Goal: Transaction & Acquisition: Download file/media

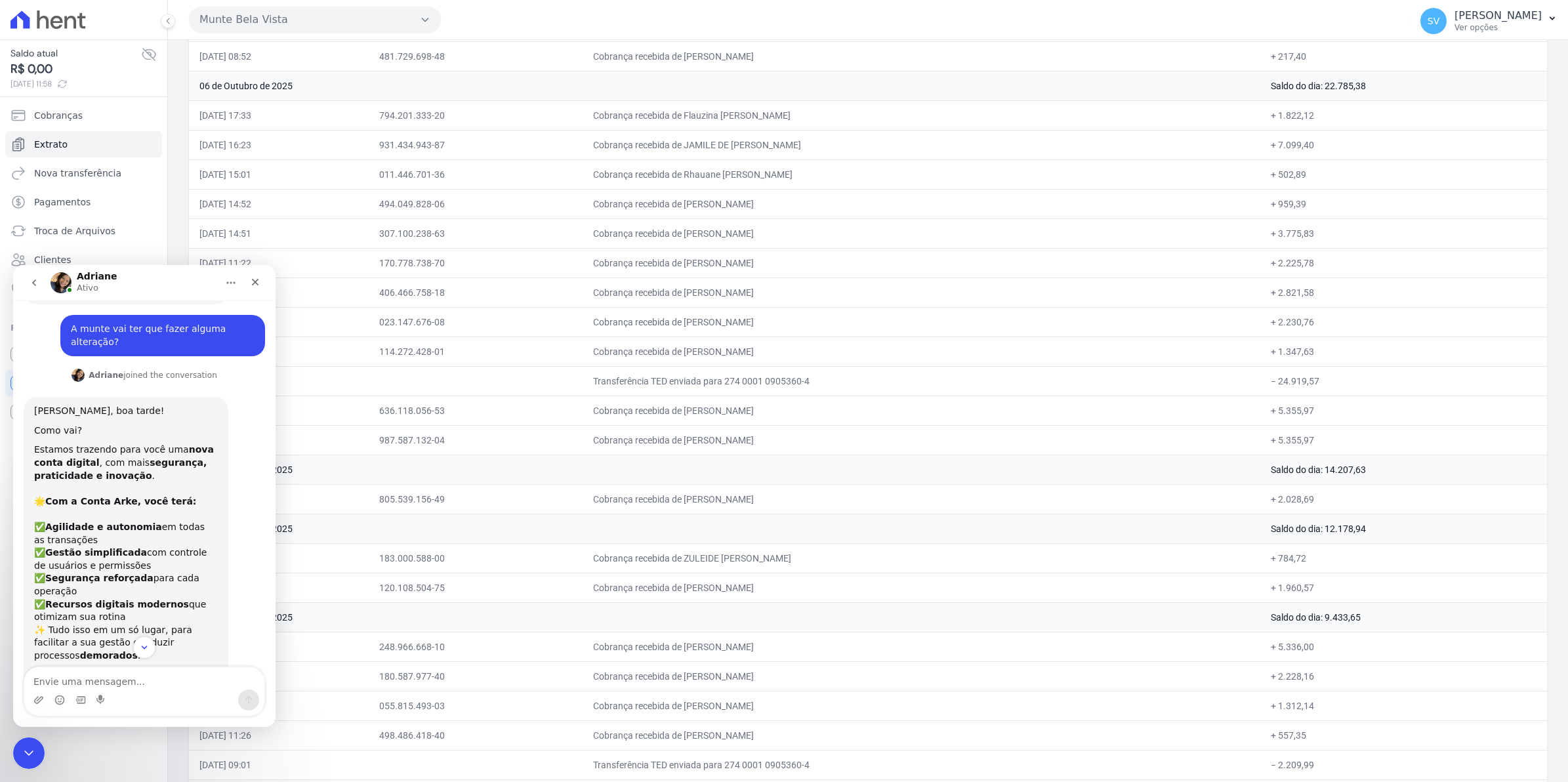
scroll to position [650, 0]
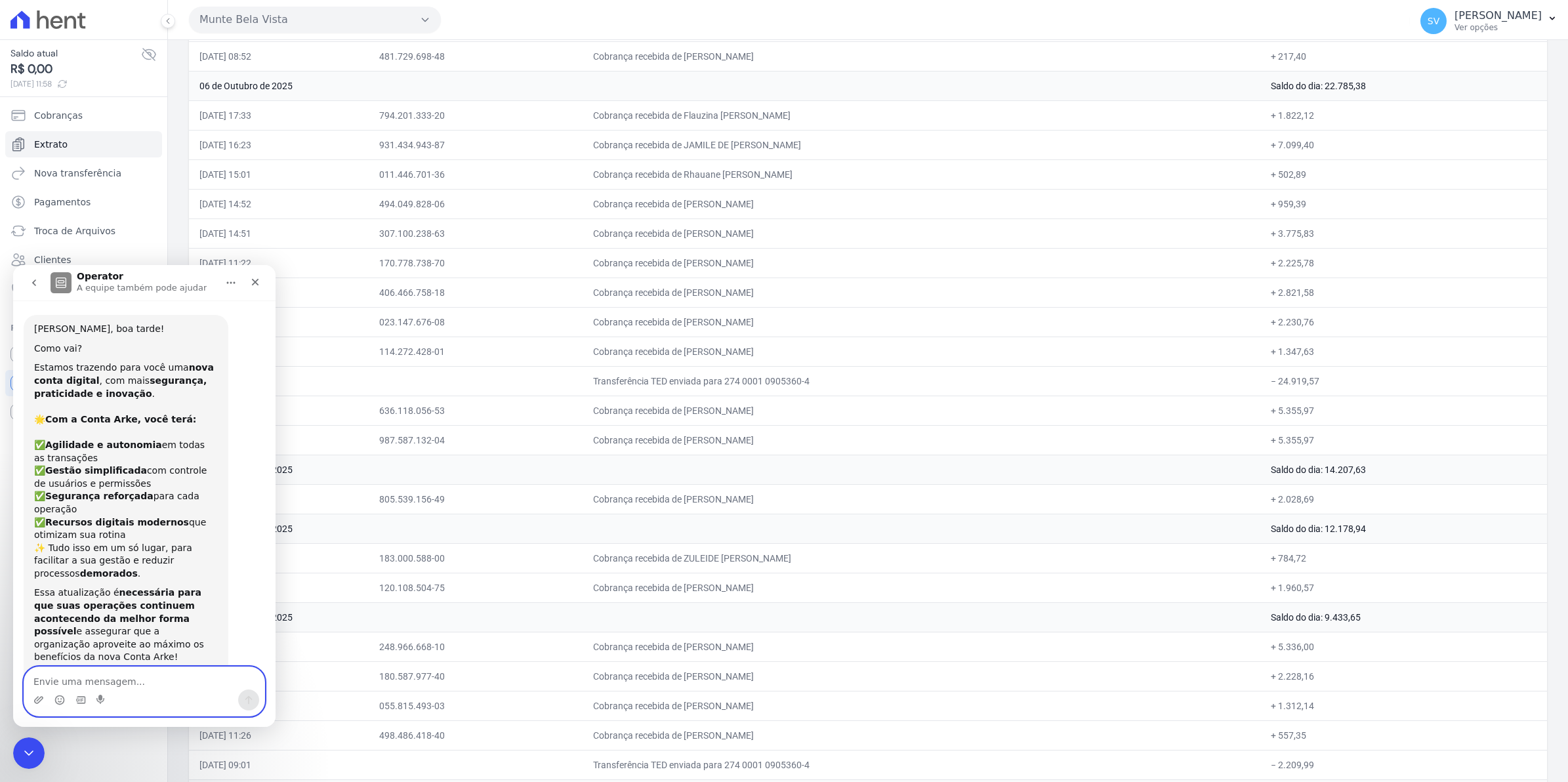
click at [90, 673] on textarea "Envie uma mensagem..." at bounding box center [145, 678] width 240 height 22
type textarea "n"
type textarea "m"
type textarea "S"
click at [87, 676] on textarea "Envie uma mensagem..." at bounding box center [145, 678] width 240 height 22
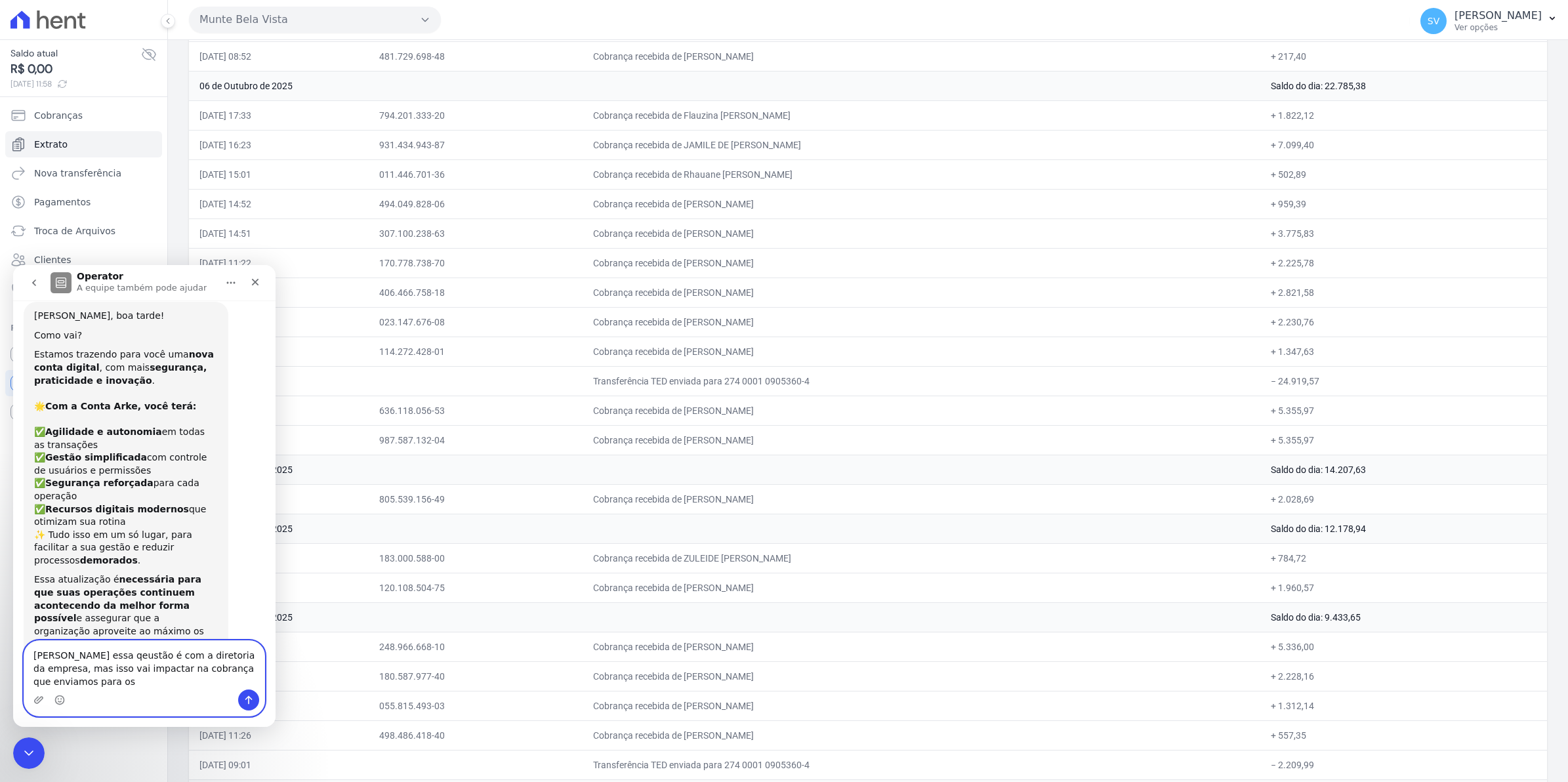
scroll to position [676, 0]
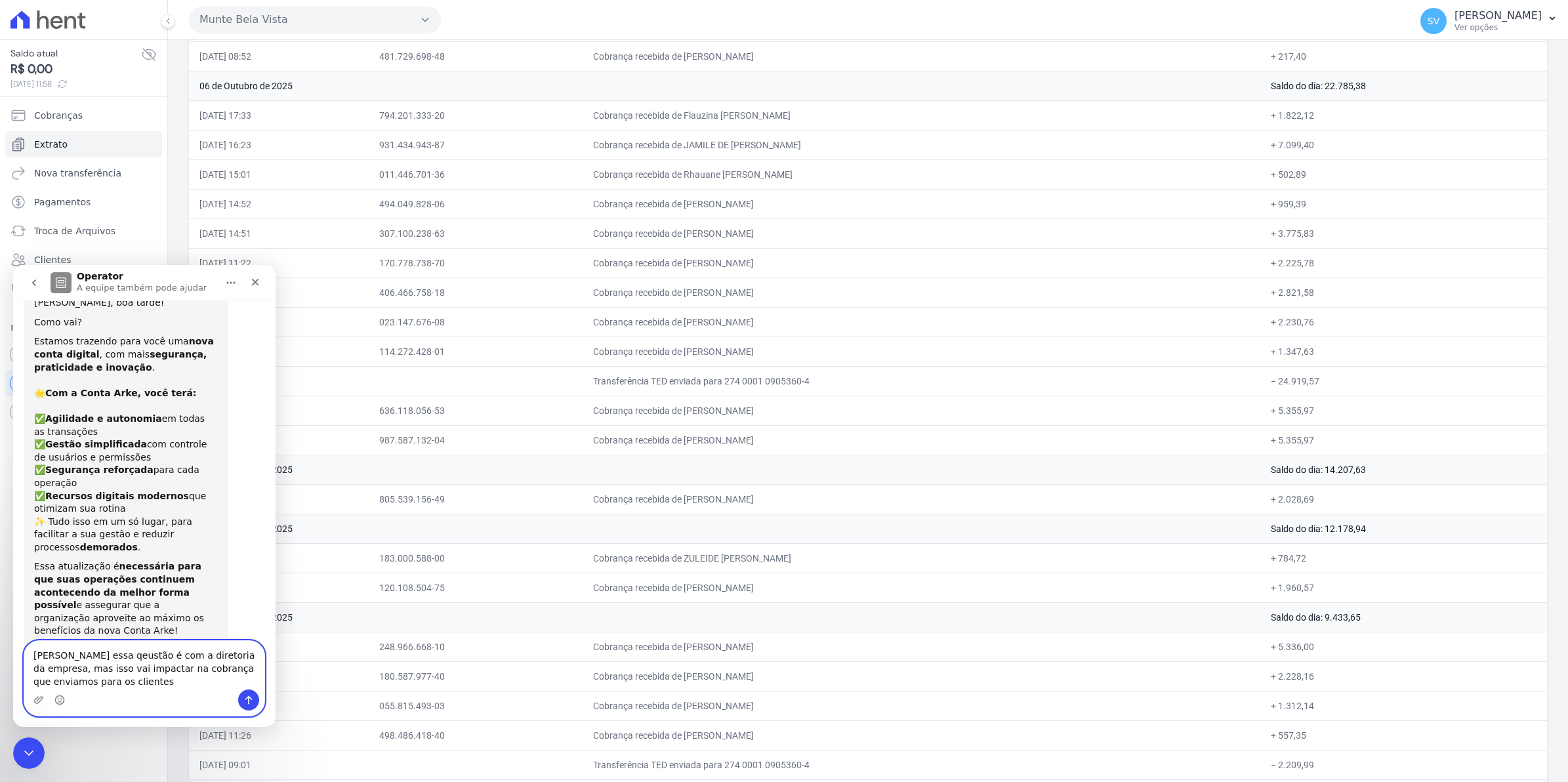
type textarea "[PERSON_NAME] essa qeustão é com a diretoria da empresa, mas isso vai impactar …"
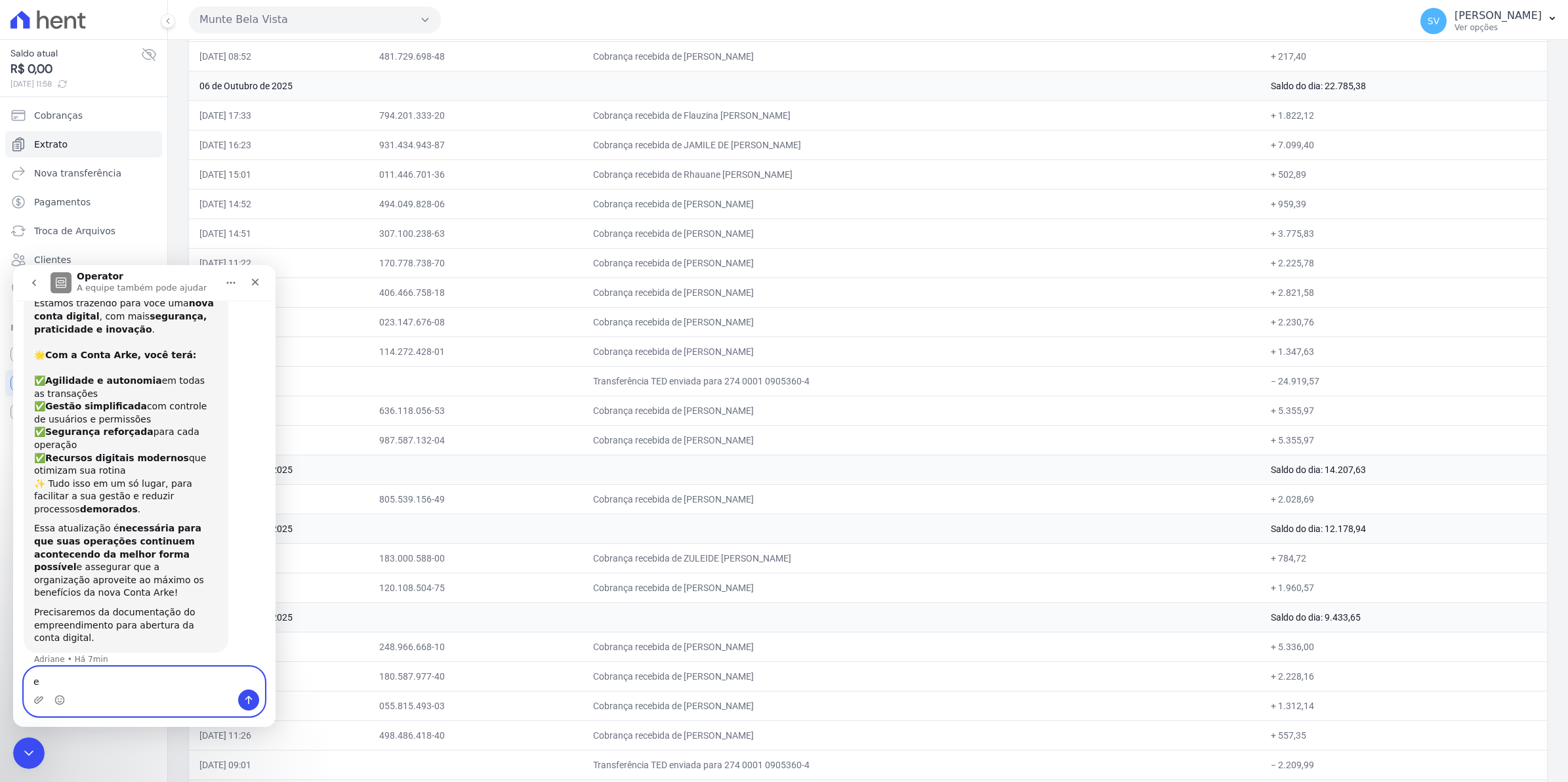
type textarea "e"
type textarea "Nao podemos deixar como esta?"
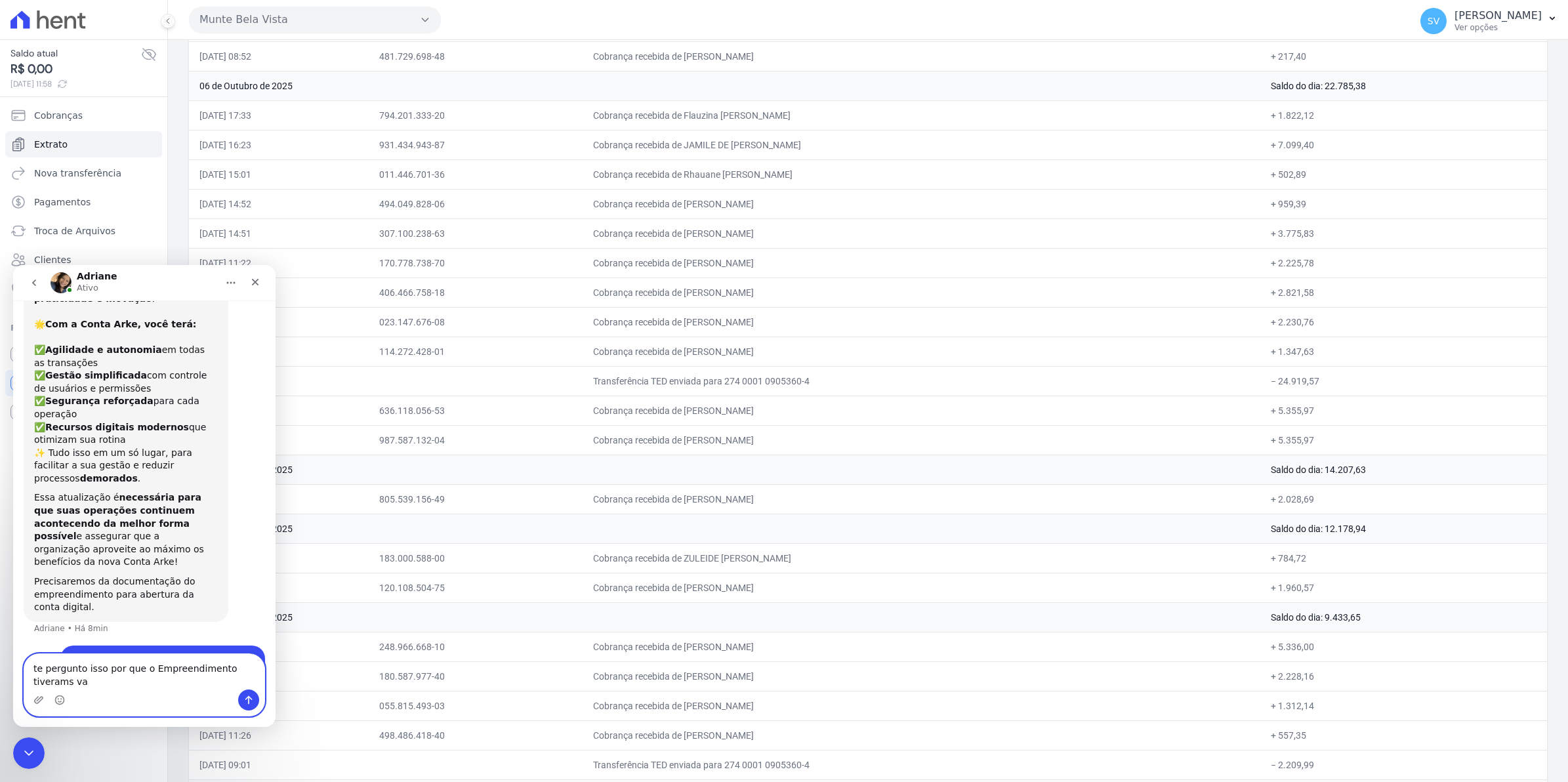
scroll to position [757, 0]
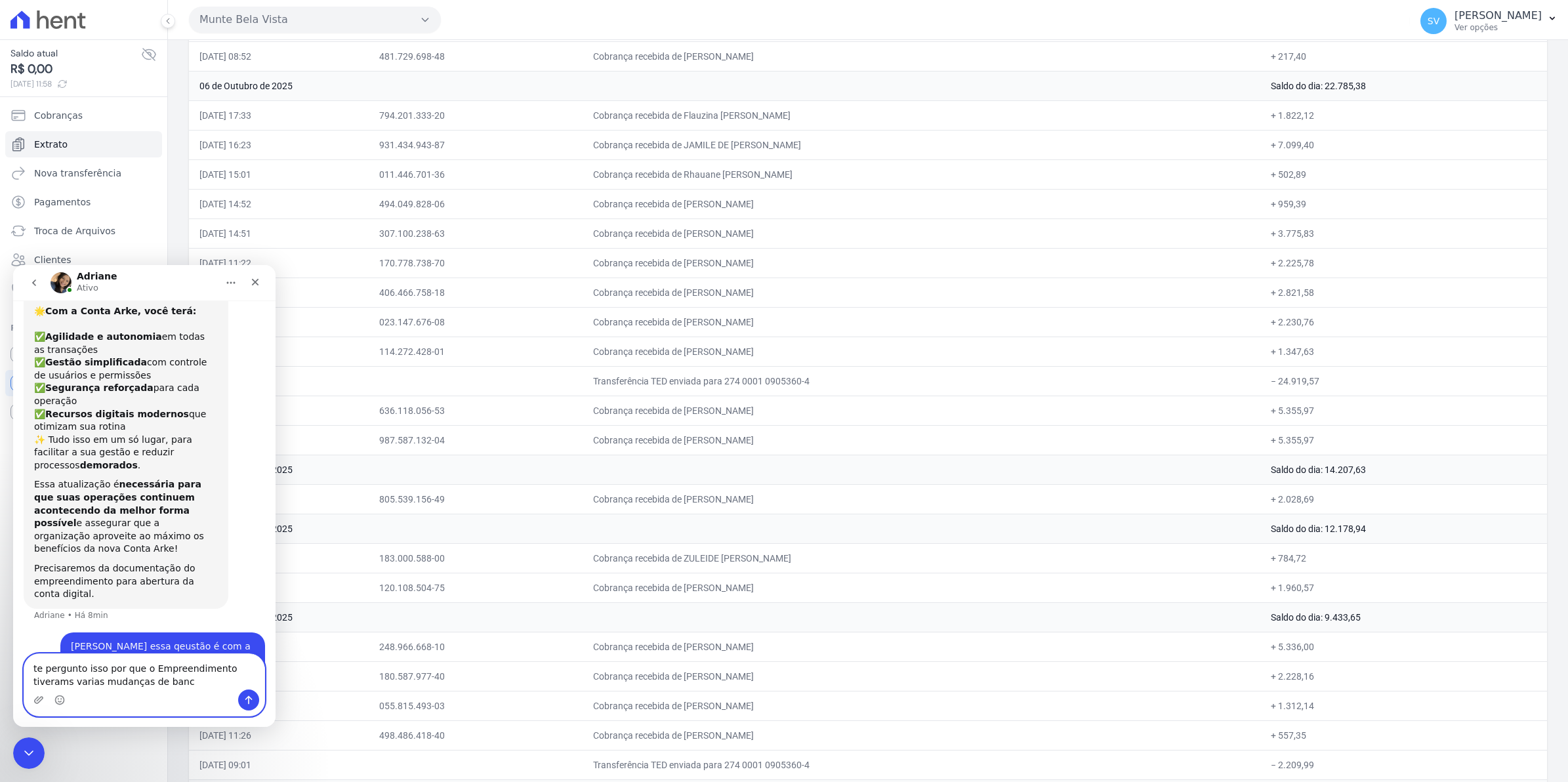
click at [256, 663] on textarea "te pergunto isso por que o Empreendimento tiverams varias mudanças de banc" at bounding box center [145, 671] width 240 height 35
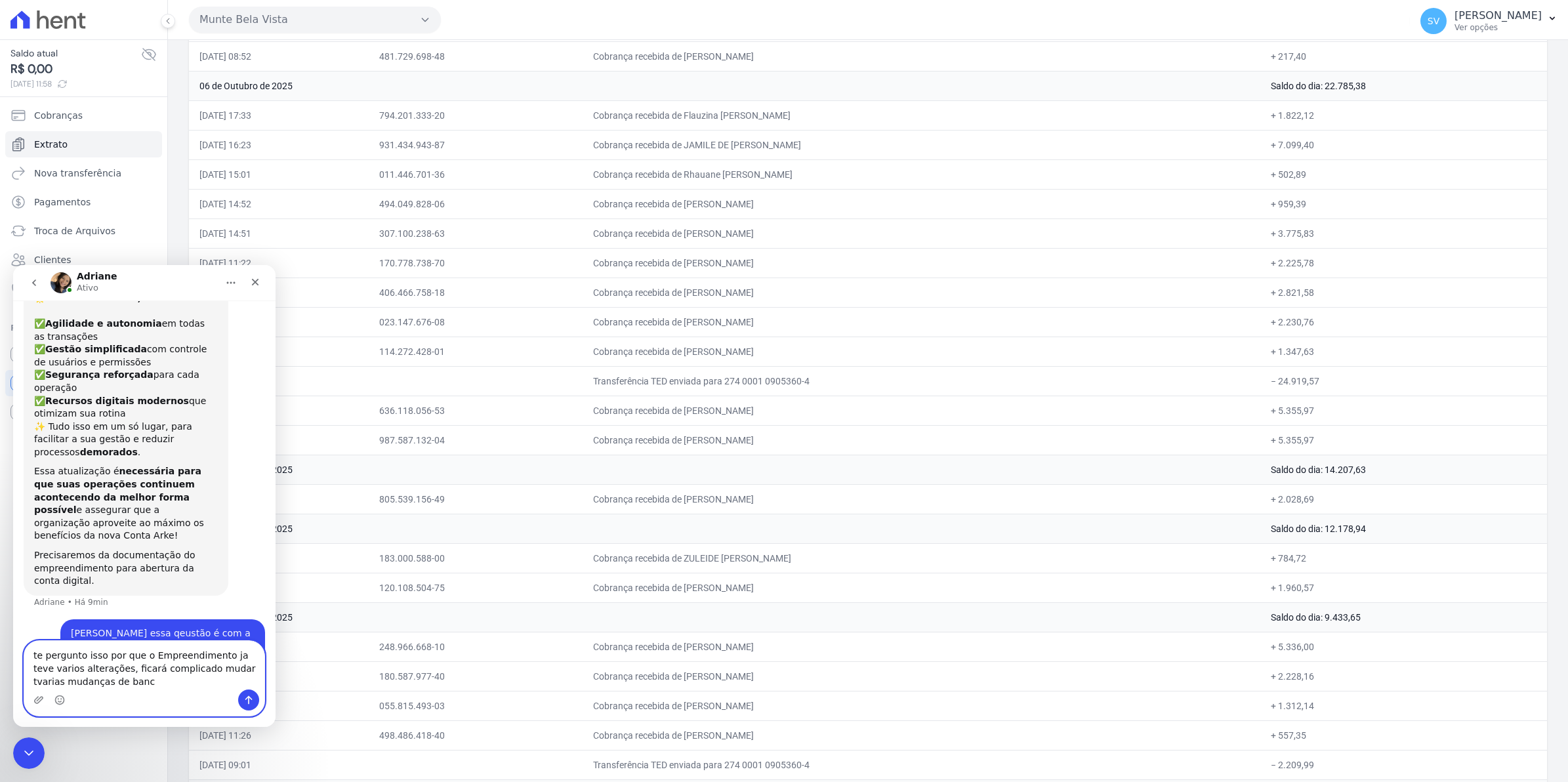
drag, startPoint x: 109, startPoint y: 668, endPoint x: 224, endPoint y: 685, distance: 116.2
click at [224, 685] on textarea "te pergunto isso por que o Empreendimento ja teve varios alterações, ficará com…" at bounding box center [145, 665] width 240 height 48
type textarea "te pergunto isso por que o Empreendimento ja teve varias mudanças de bancos e a…"
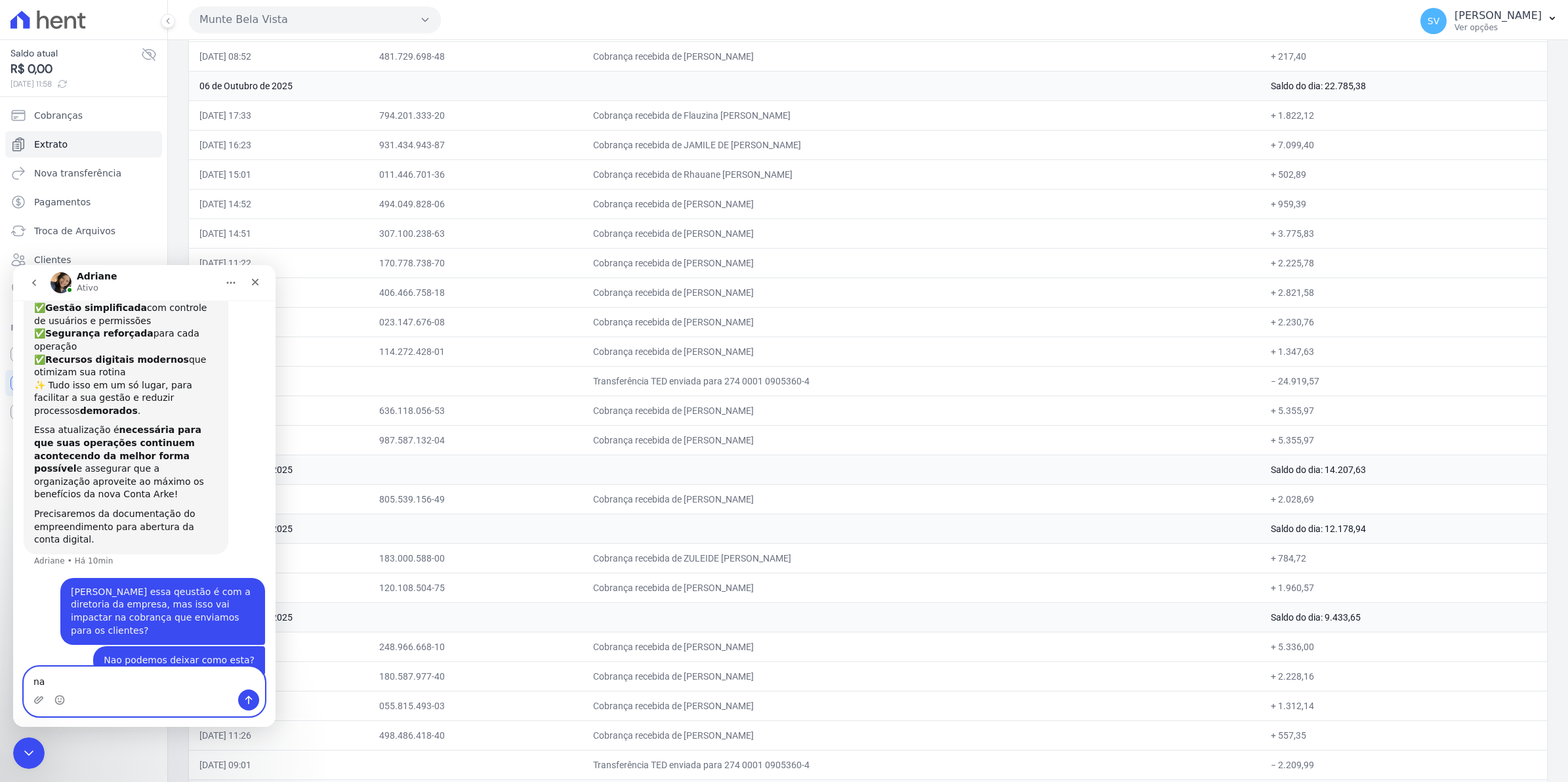
type textarea "n"
type textarea "o que isso vai impactar na cobrança?"
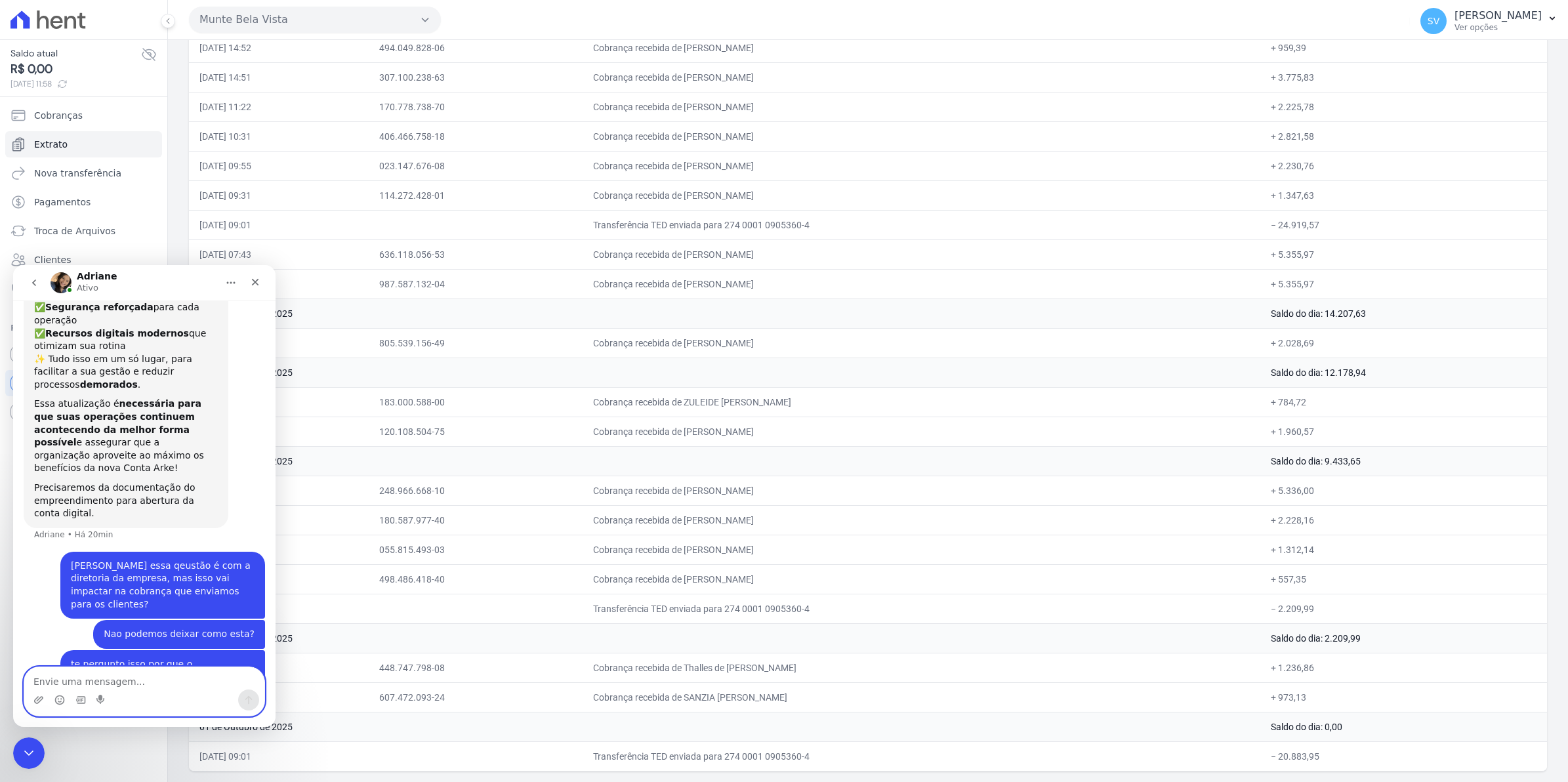
scroll to position [843, 0]
click at [153, 686] on textarea "Envie uma mensagem..." at bounding box center [145, 678] width 240 height 22
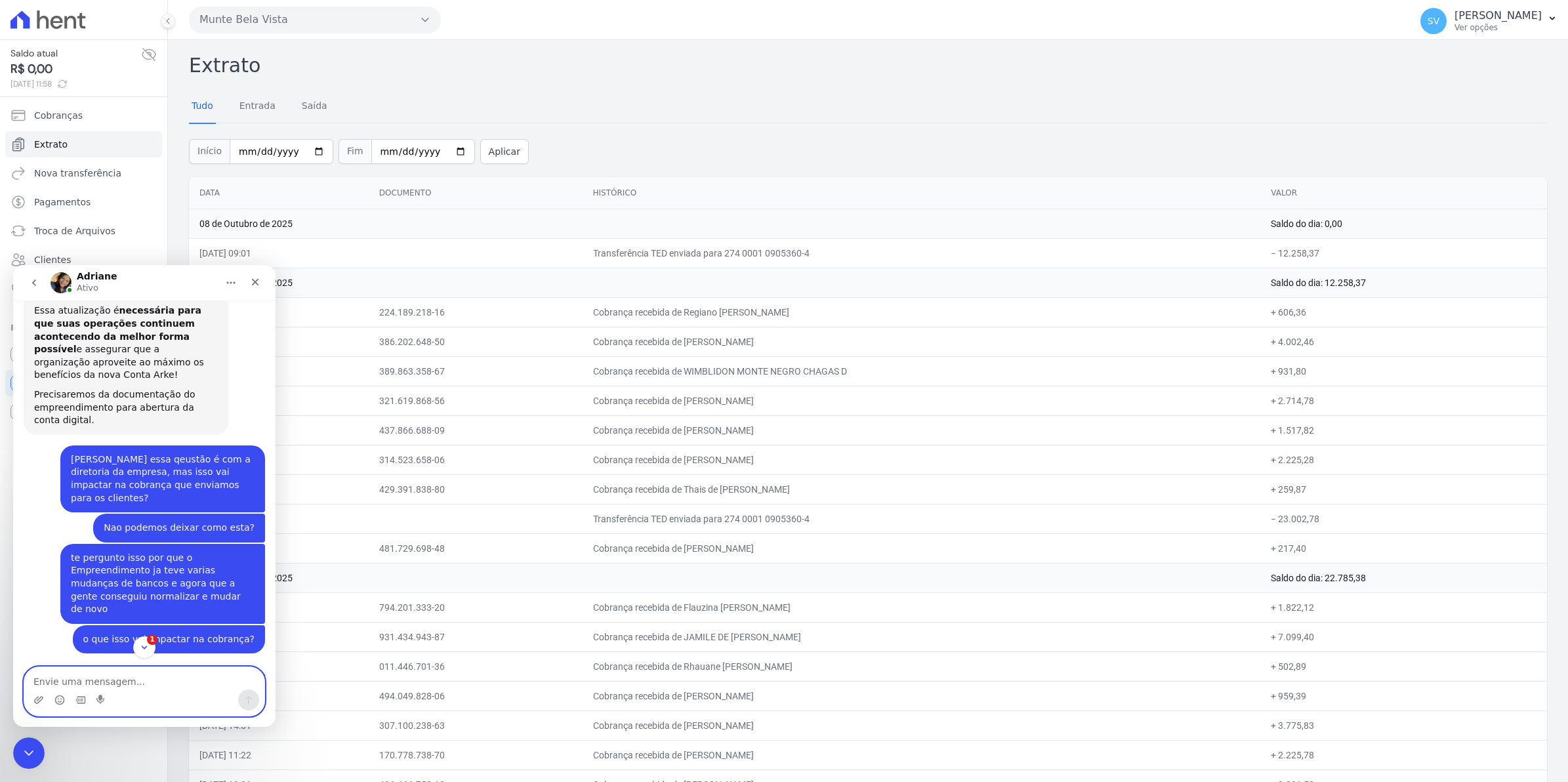
scroll to position [1019, 0]
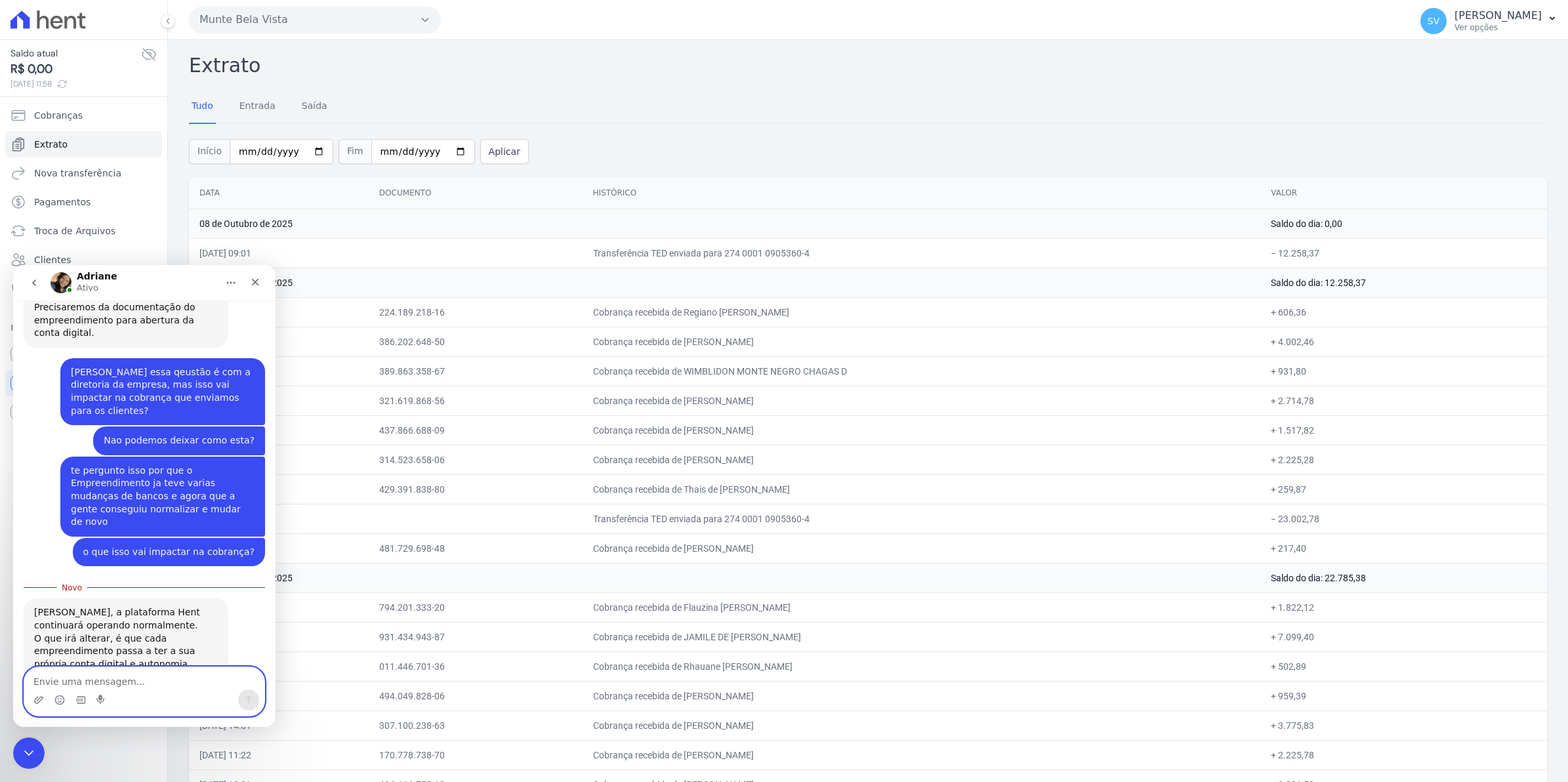
click at [103, 678] on textarea "Envie uma mensagem..." at bounding box center [145, 678] width 240 height 22
click at [109, 672] on textarea "Envie uma mensagem..." at bounding box center [145, 678] width 240 height 22
type textarea "m"
type textarea "p"
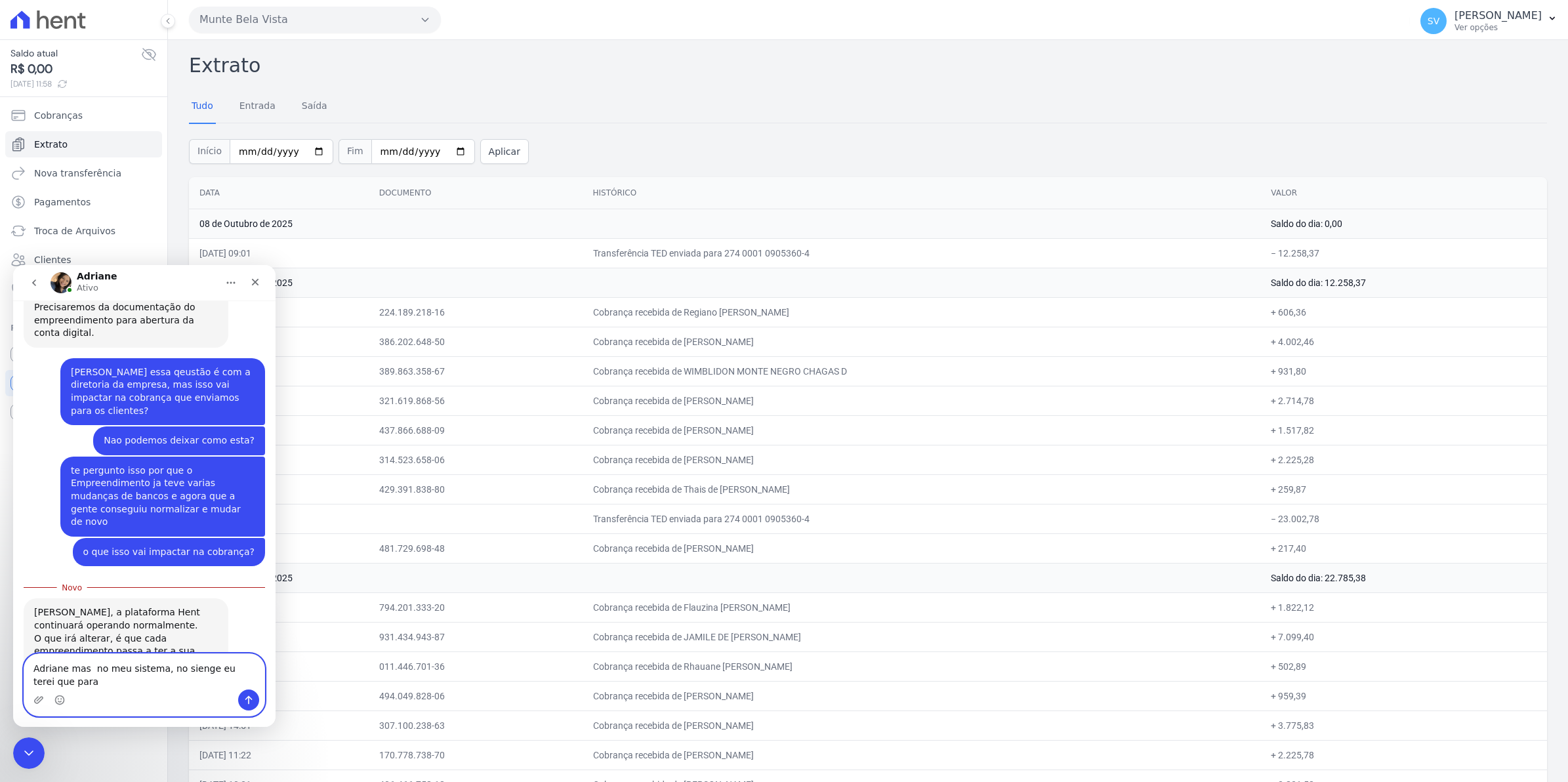
scroll to position [1032, 0]
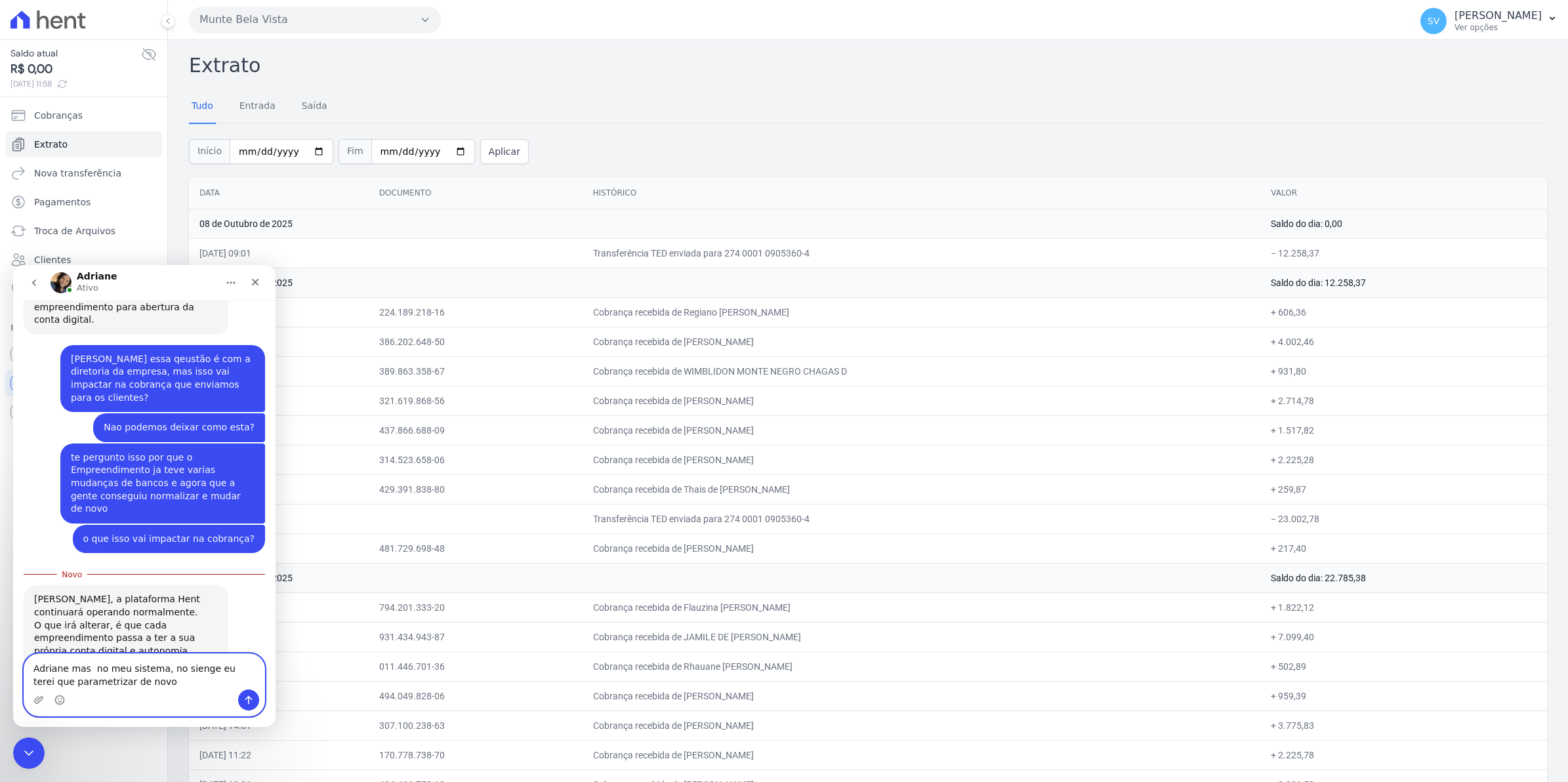
type textarea "[PERSON_NAME] mas no meu sistema, no sienge eu terei que parametrizar de novo?"
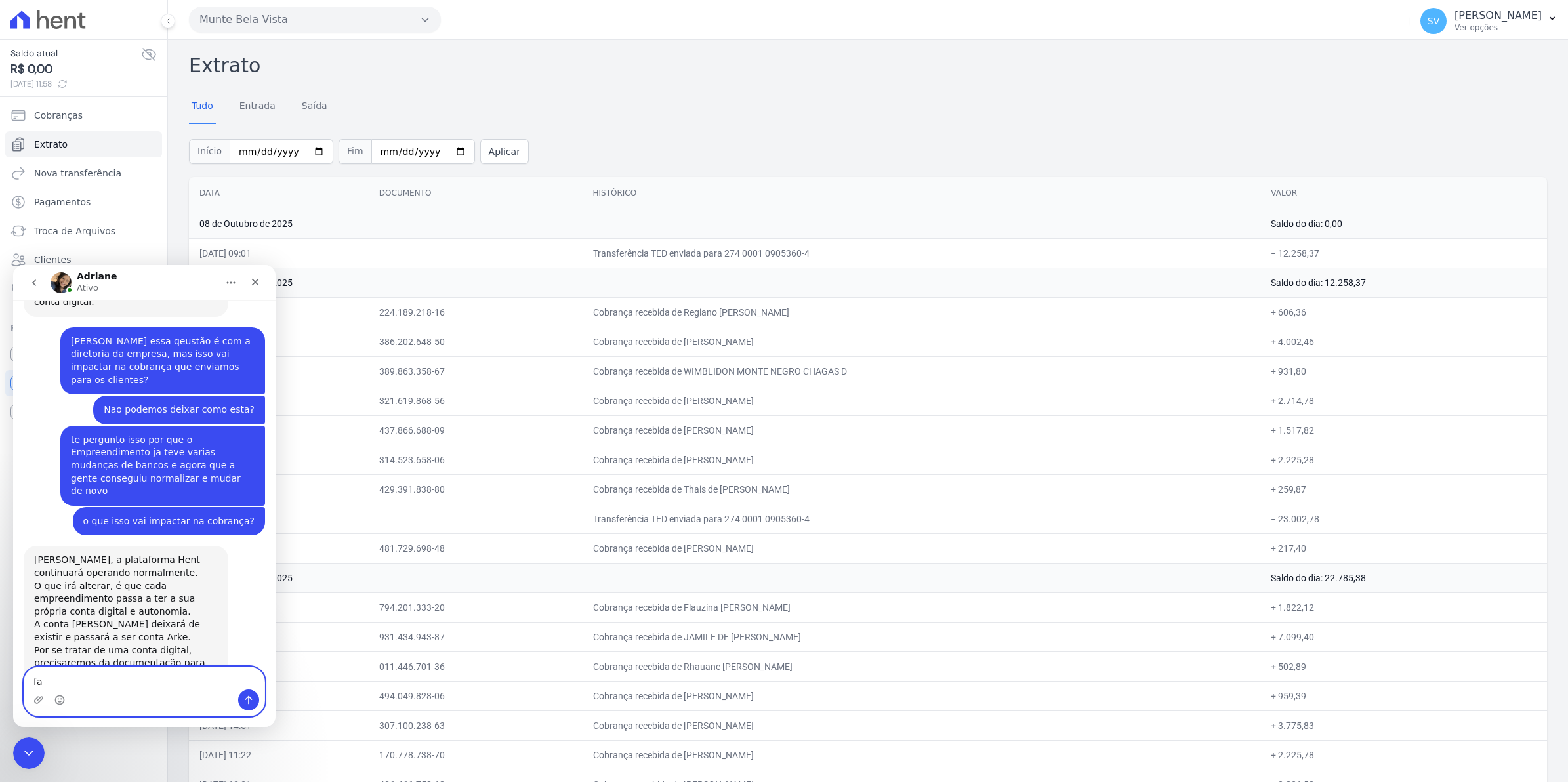
type textarea "f"
type textarea "o"
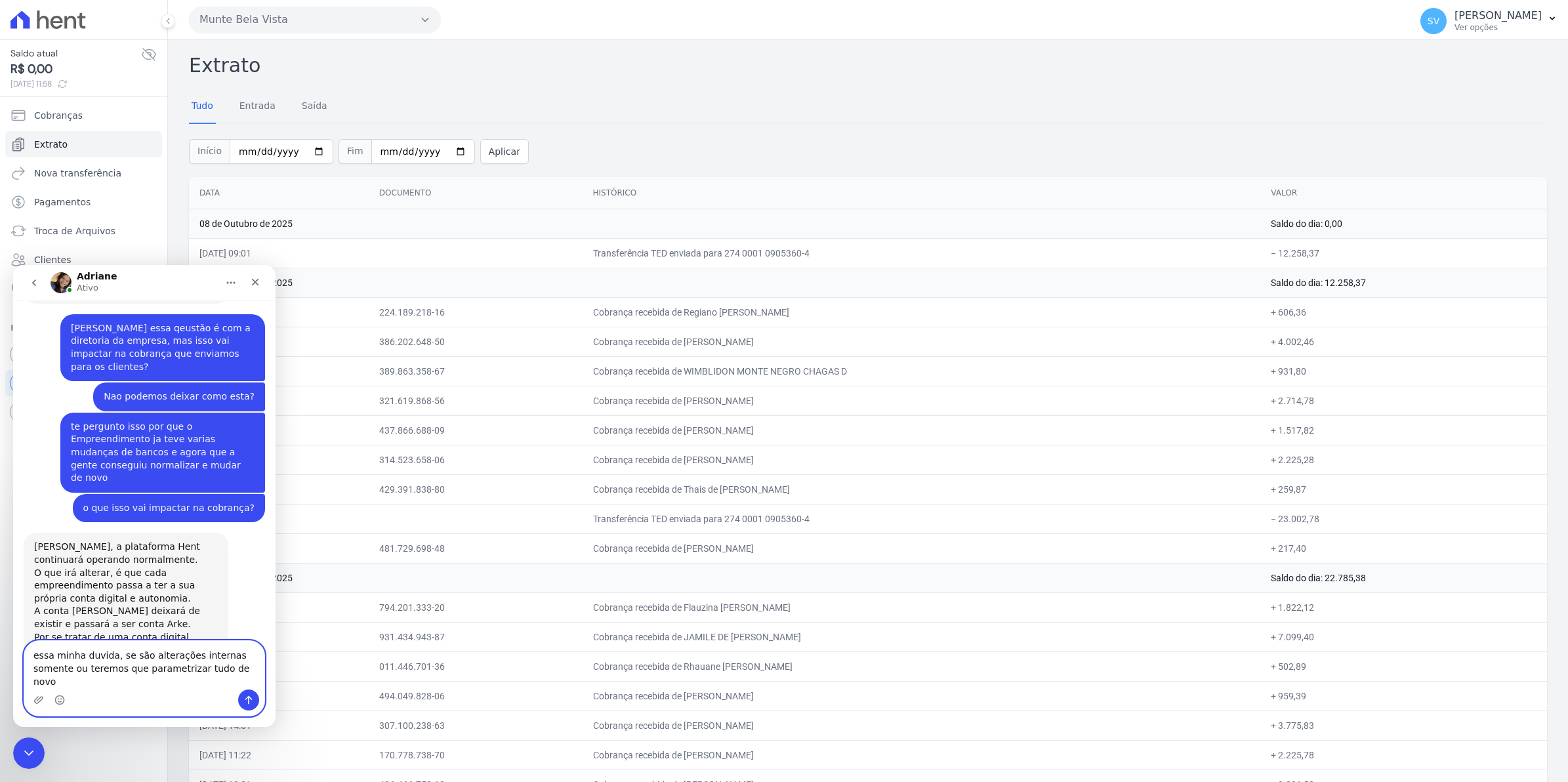
type textarea "essa minha duvida, se são alterações internas somente ou teremos que parametriz…"
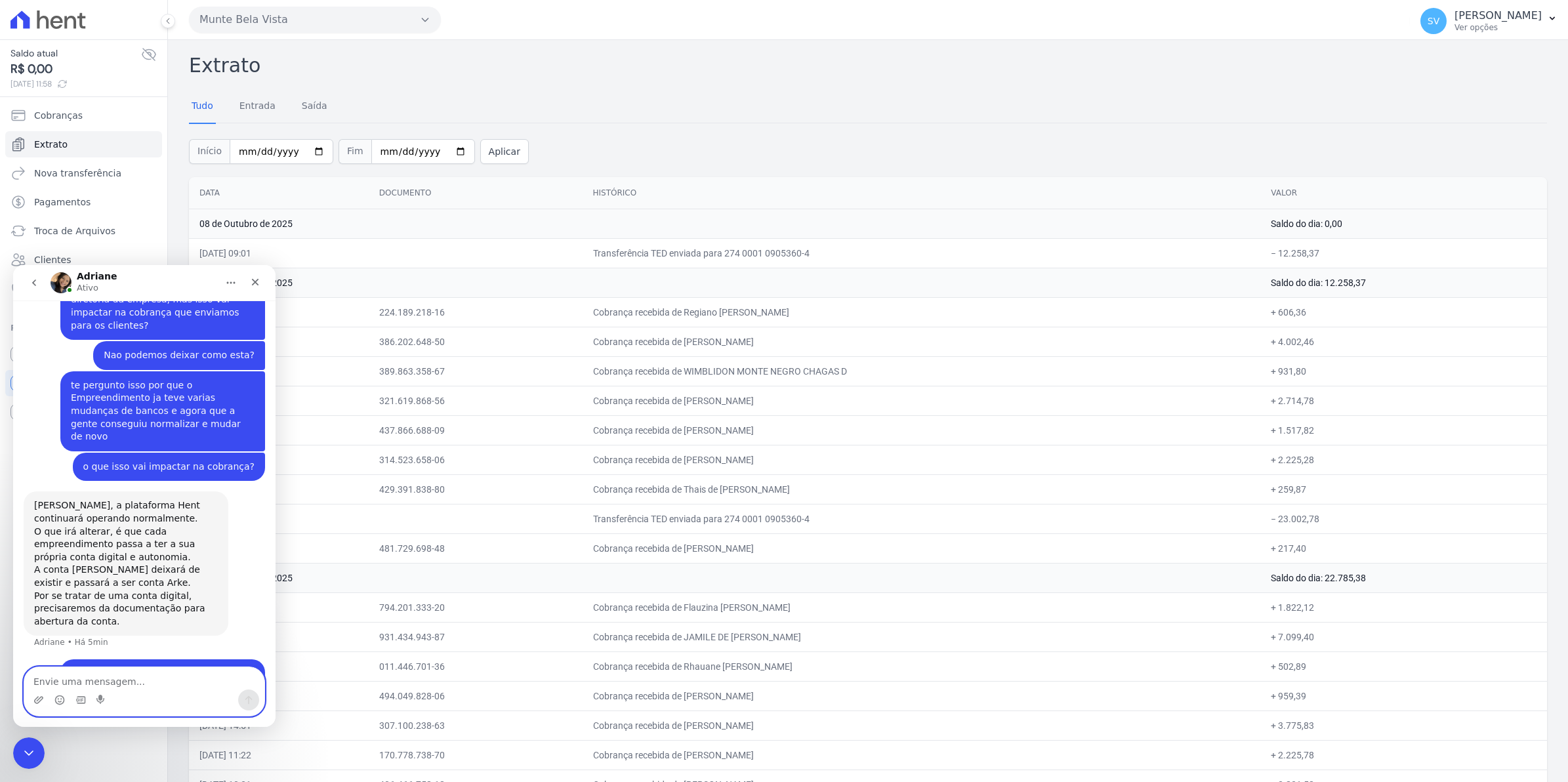
click at [90, 681] on textarea "Envie uma mensagem..." at bounding box center [145, 678] width 240 height 22
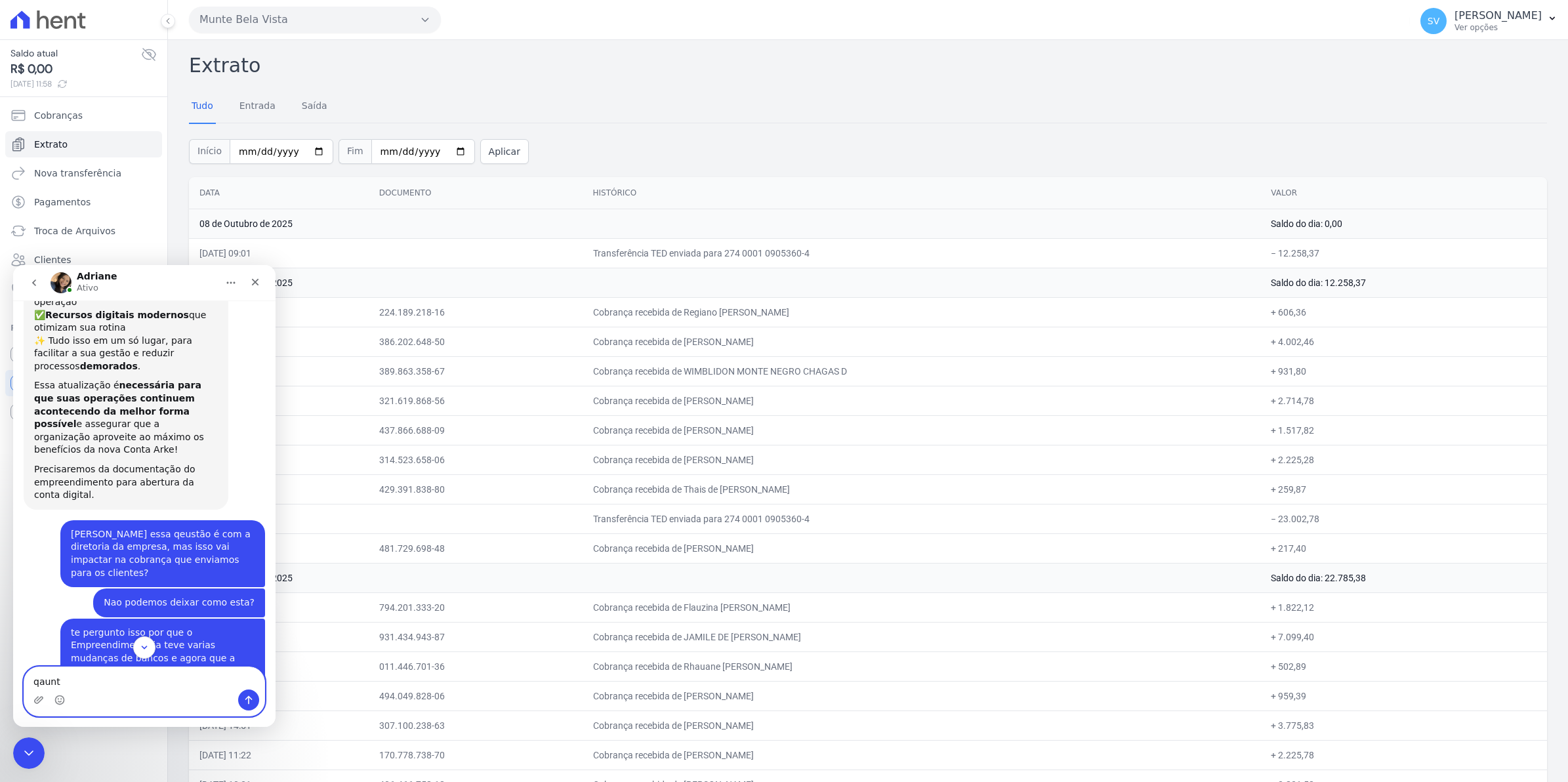
scroll to position [858, 0]
drag, startPoint x: 35, startPoint y: 389, endPoint x: 192, endPoint y: 422, distance: 160.4
click at [192, 422] on div "[PERSON_NAME], boa tarde! Como vai? Estamos trazendo para você uma nova conta d…" at bounding box center [126, 307] width 205 height 402
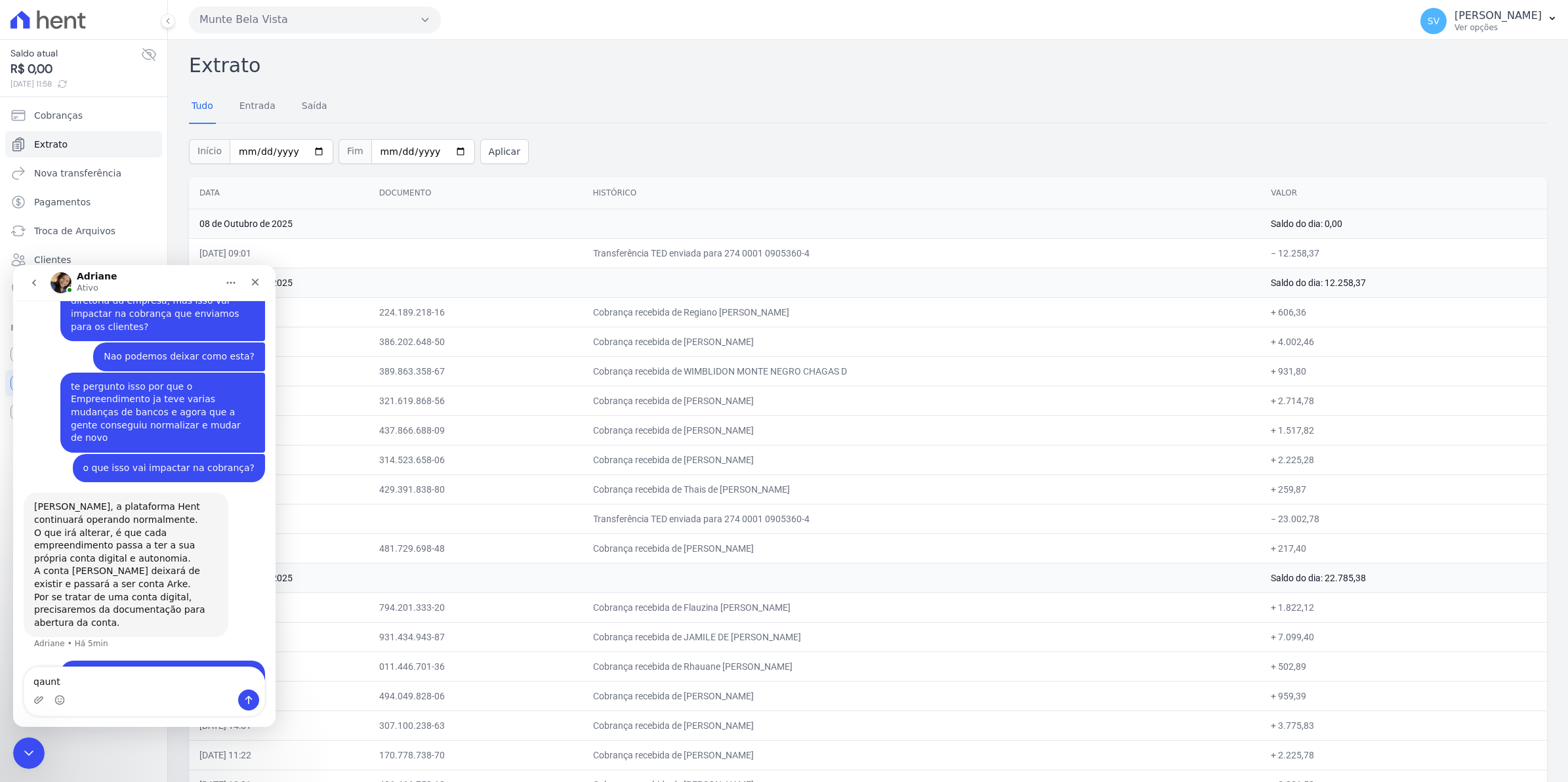
scroll to position [1117, 0]
click at [93, 684] on textarea "qaunt" at bounding box center [145, 678] width 240 height 22
type textarea "q"
click at [119, 678] on textarea "Envie uma mensagem..." at bounding box center [145, 678] width 240 height 22
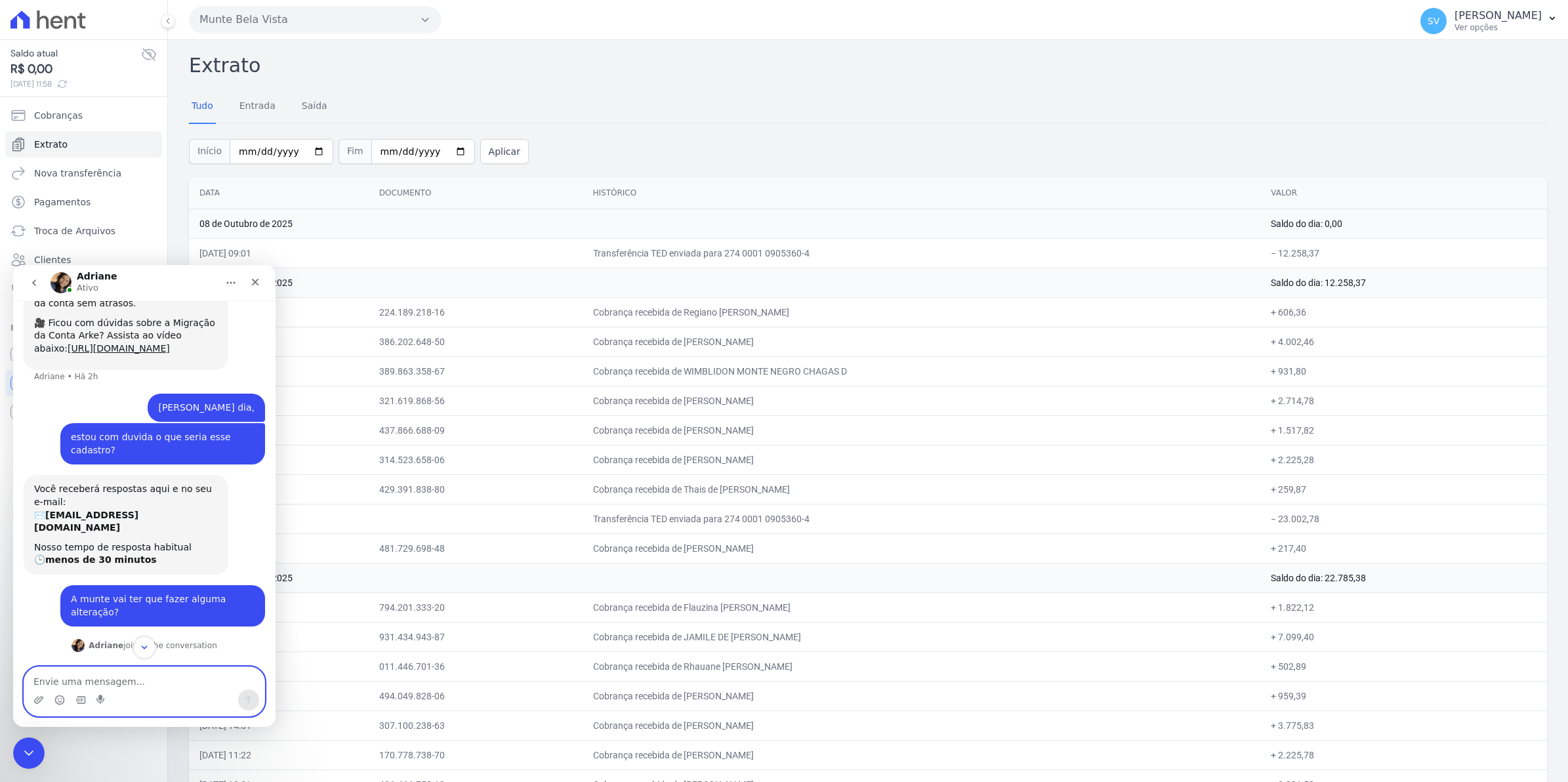
scroll to position [133, 0]
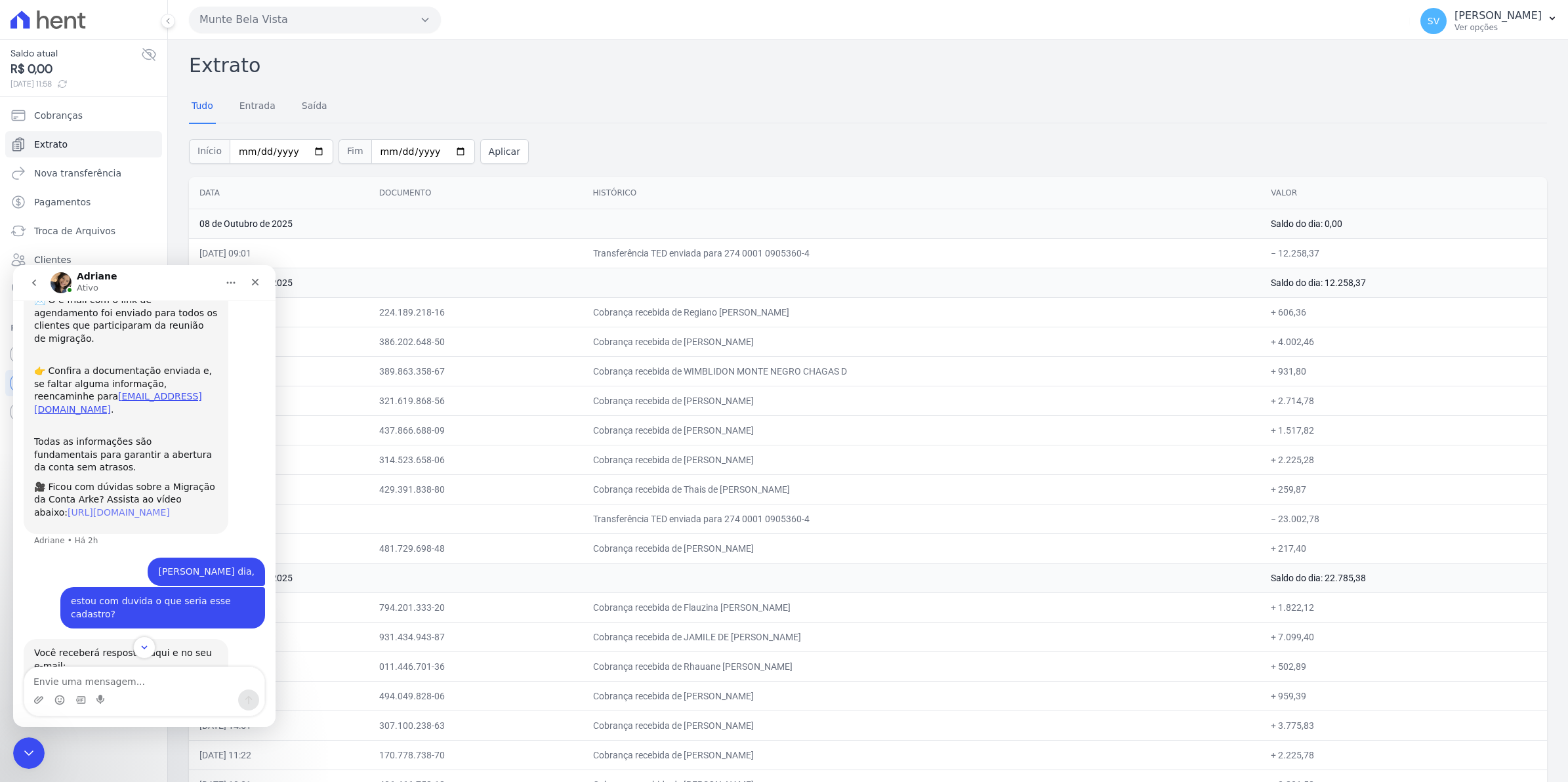
click at [139, 507] on link "[URL][DOMAIN_NAME]" at bounding box center [118, 512] width 102 height 11
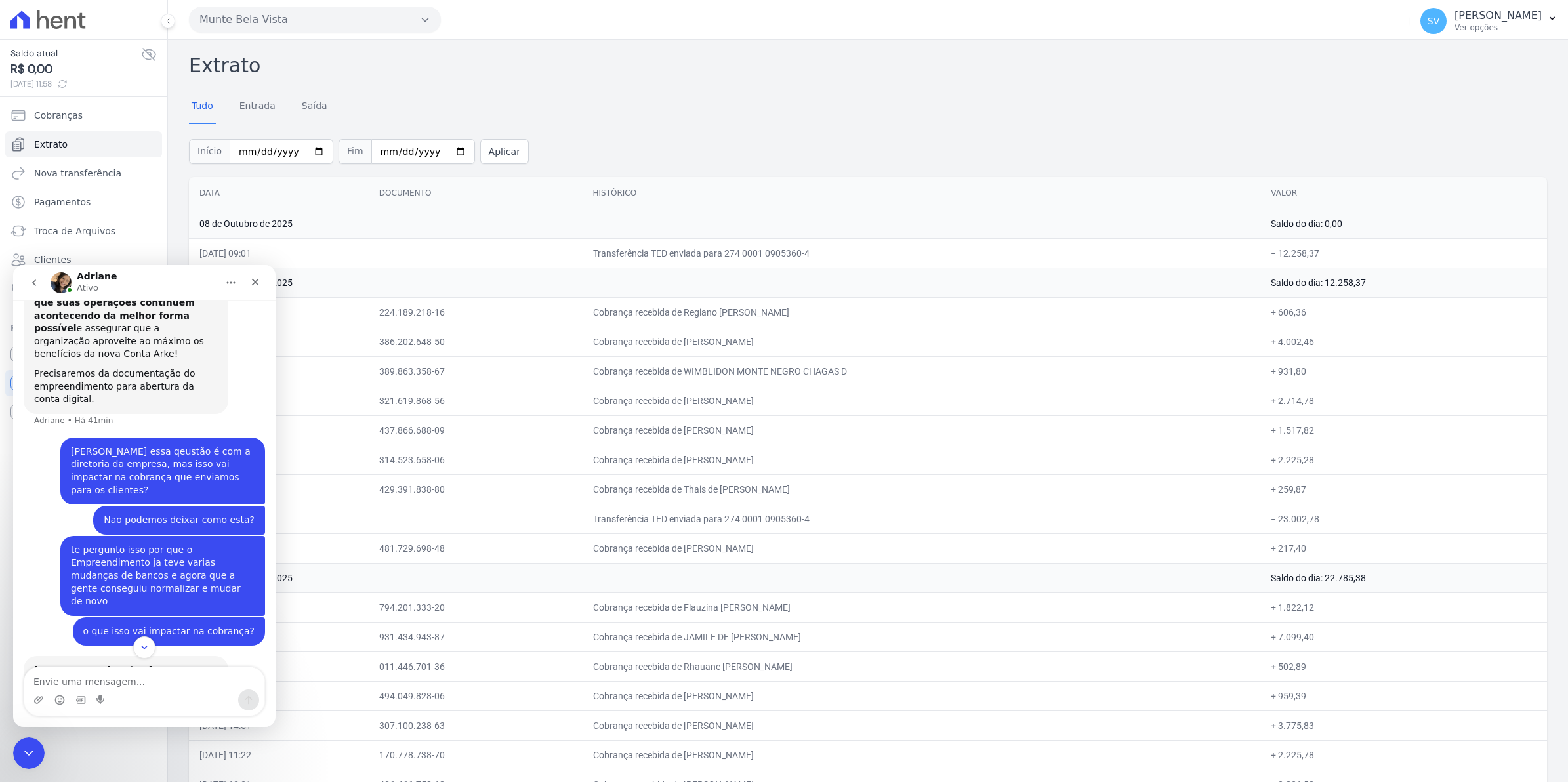
scroll to position [1104, 0]
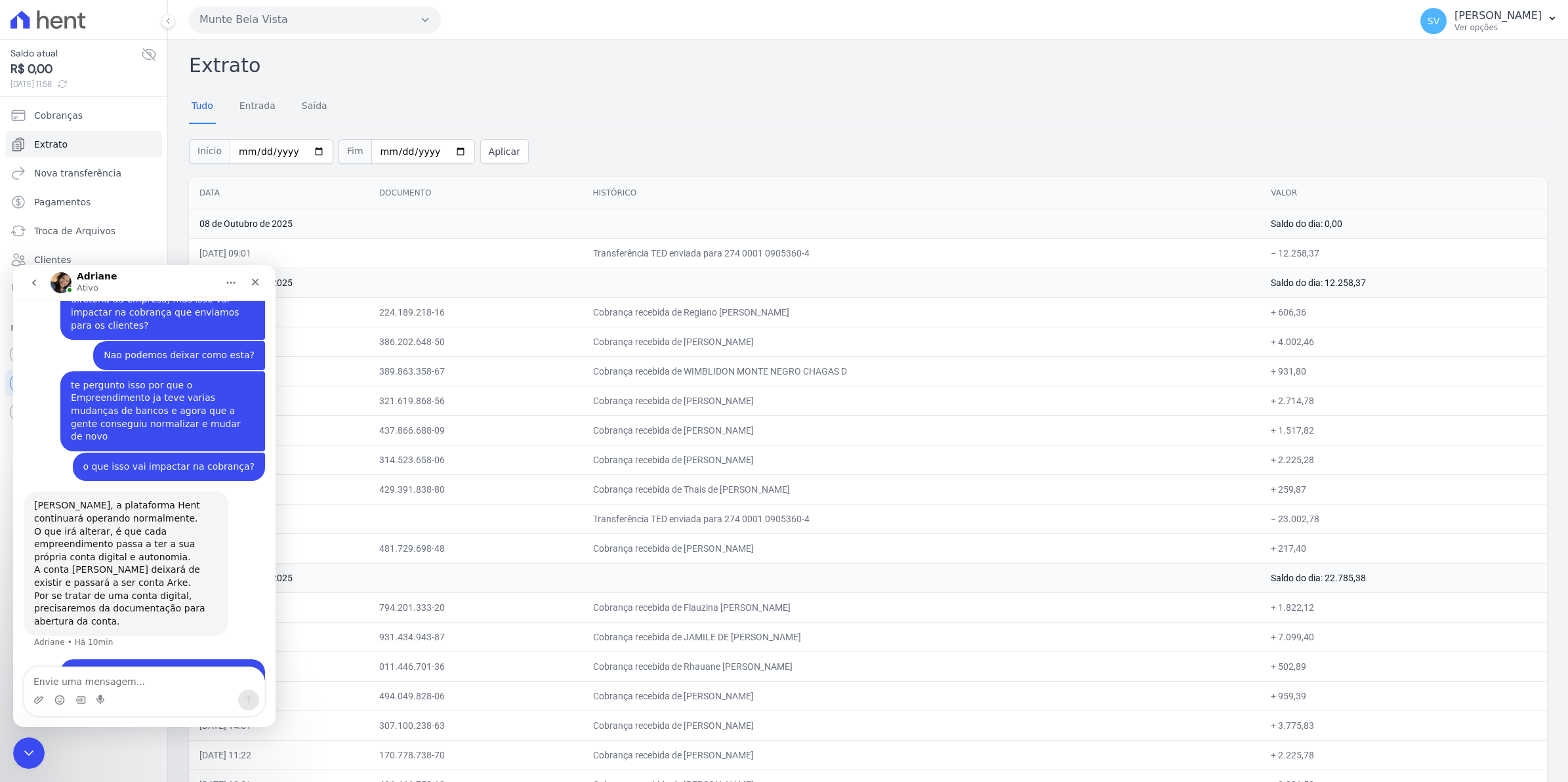
click at [972, 486] on td "Cobrança recebida de Thais de [PERSON_NAME]" at bounding box center [922, 489] width 679 height 30
click at [116, 679] on textarea "Envie uma mensagem..." at bounding box center [145, 678] width 240 height 22
drag, startPoint x: 40, startPoint y: 493, endPoint x: 224, endPoint y: 517, distance: 185.6
click at [224, 517] on div "[PERSON_NAME], a plataforma Hent continuará operando normalmente. O que irá alt…" at bounding box center [126, 563] width 205 height 144
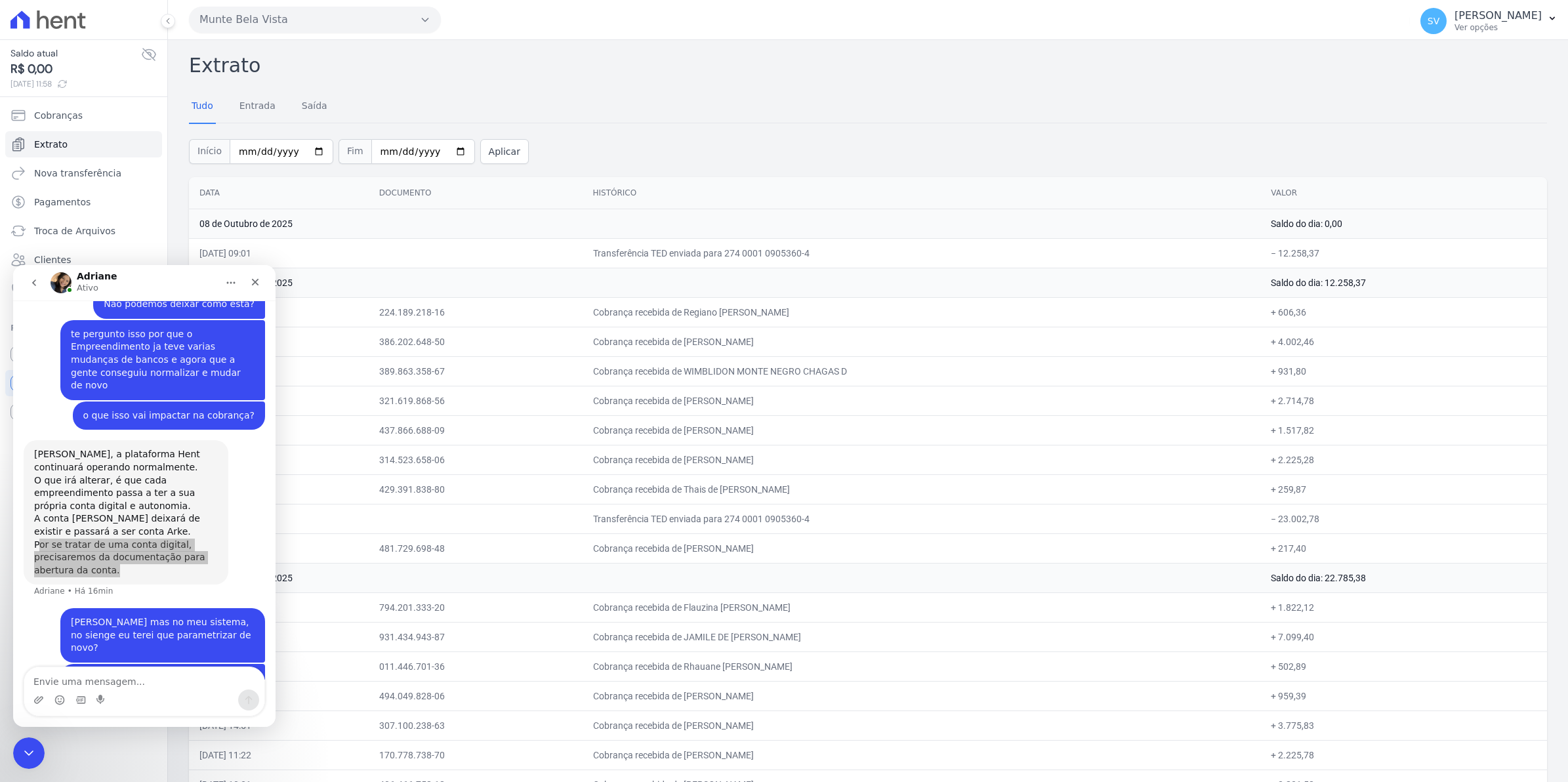
scroll to position [1170, 0]
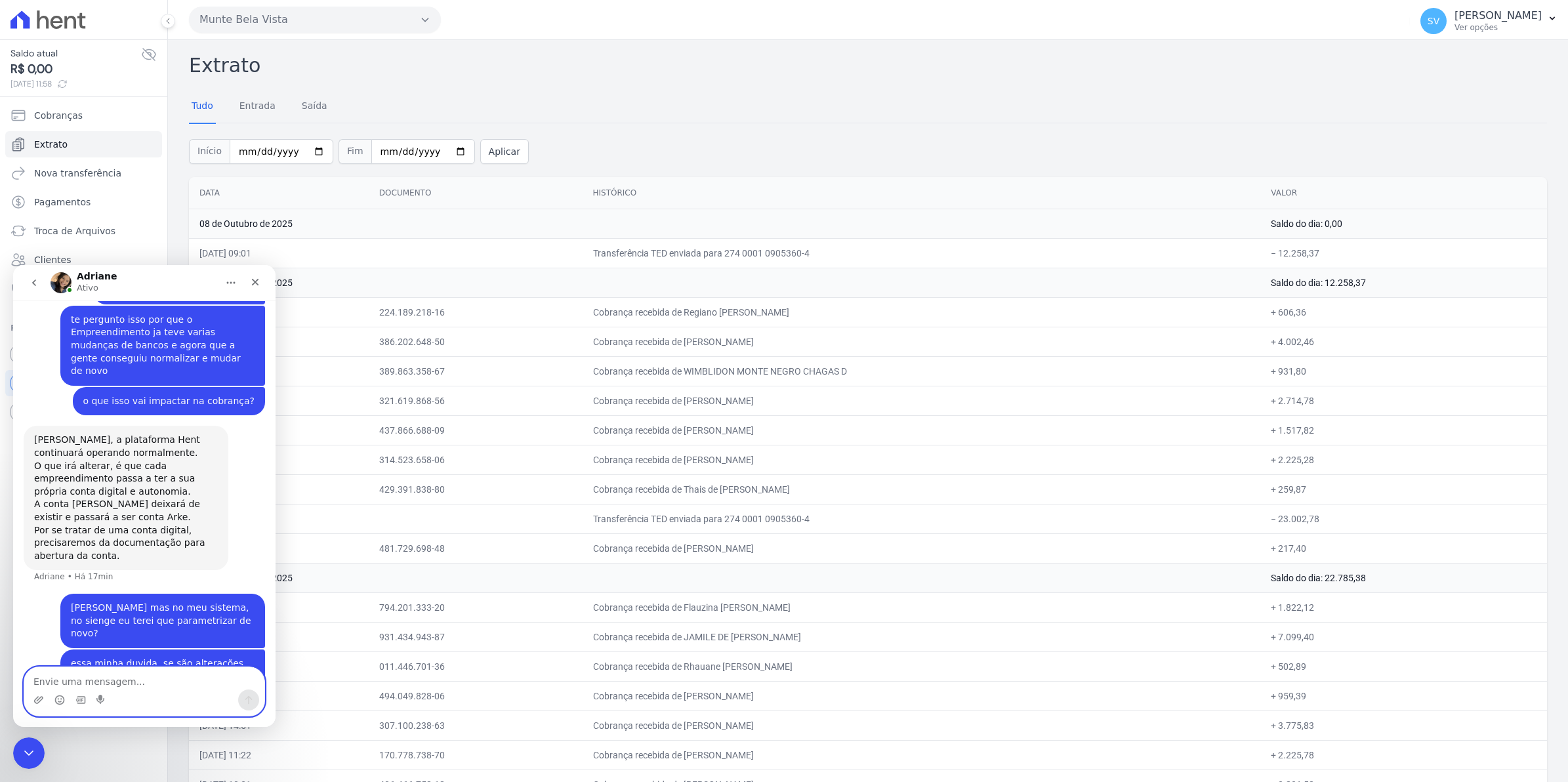
click at [142, 667] on textarea "Envie uma mensagem..." at bounding box center [145, 678] width 240 height 22
click at [250, 281] on icon "Fechar" at bounding box center [255, 282] width 11 height 11
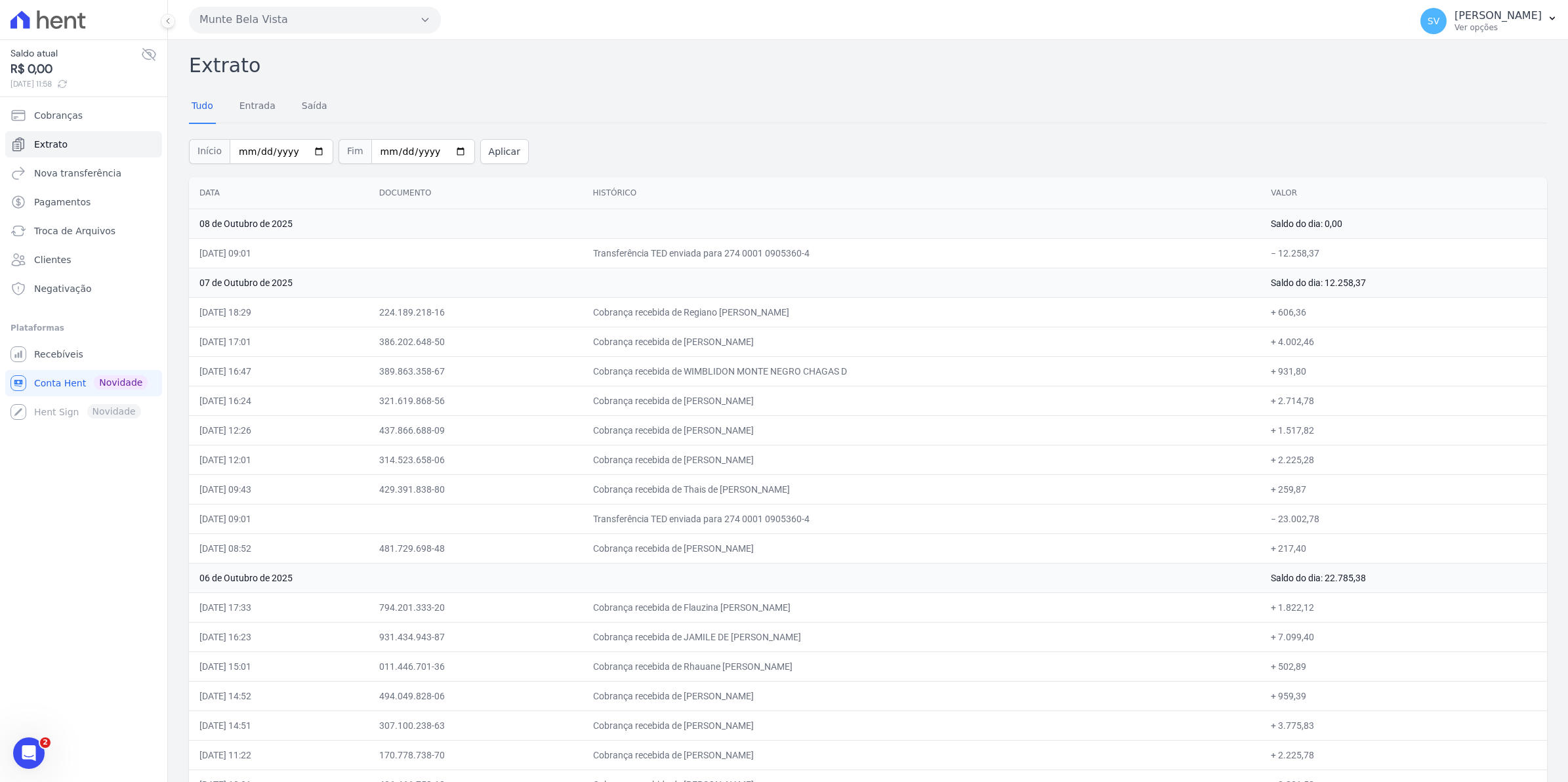
scroll to position [1143, 0]
click at [22, 755] on icon "Abertura do Messenger da Intercom" at bounding box center [27, 752] width 22 height 22
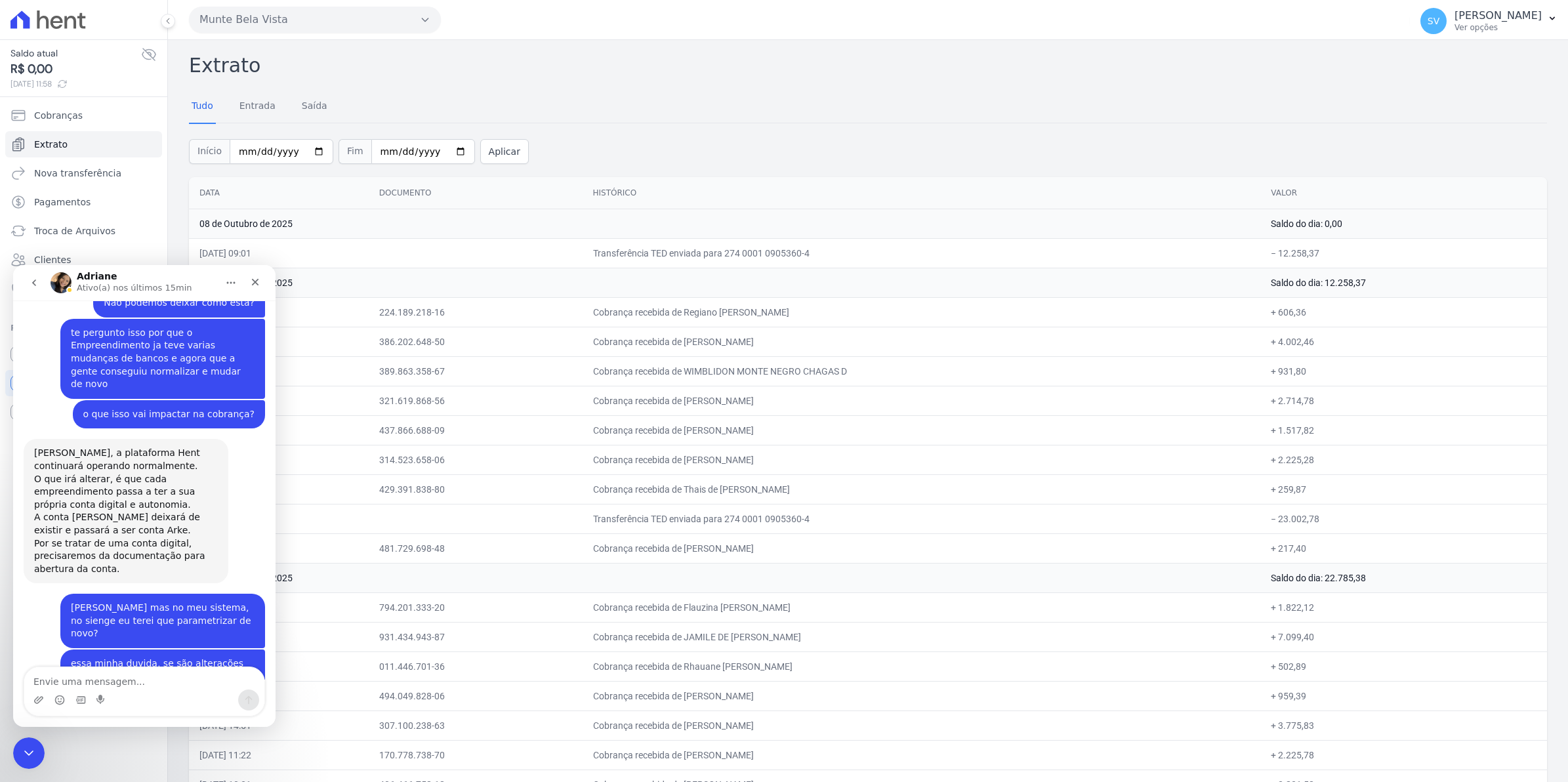
click at [423, 247] on td at bounding box center [476, 252] width 214 height 30
click at [260, 282] on icon "Fechar" at bounding box center [255, 282] width 11 height 11
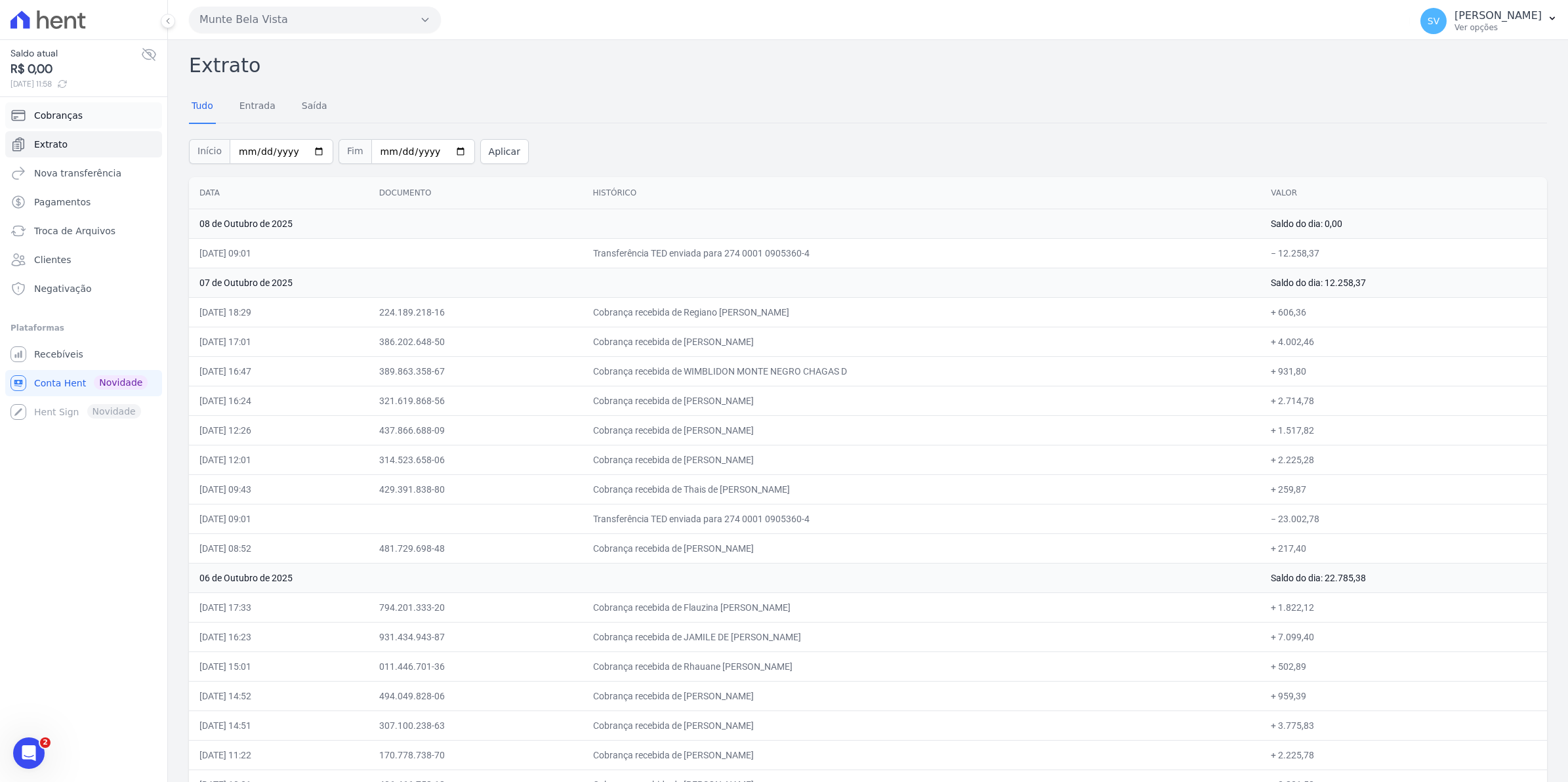
click at [62, 116] on span "Cobranças" at bounding box center [58, 116] width 48 height 13
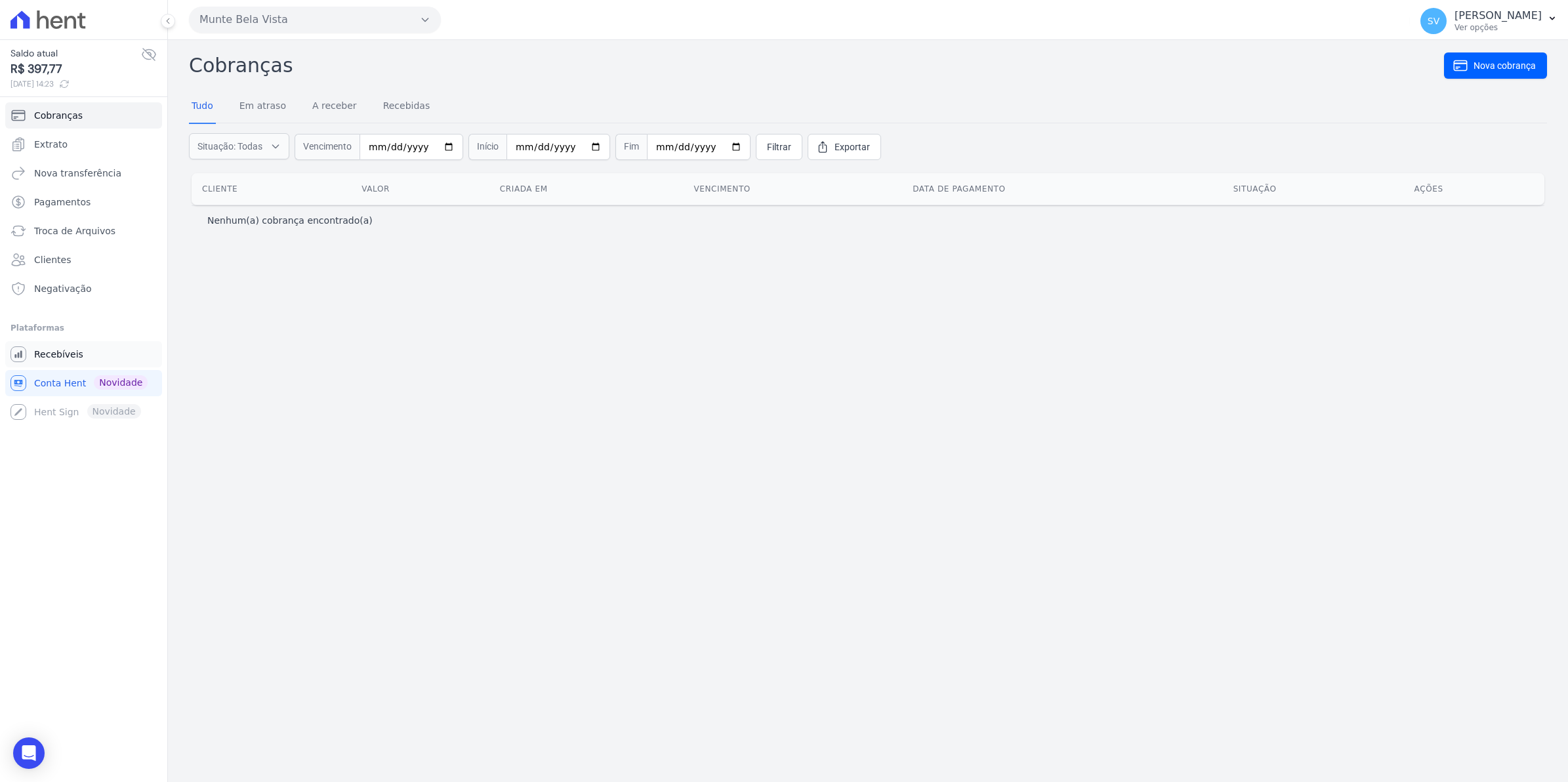
click at [36, 354] on span "Recebíveis" at bounding box center [59, 354] width 49 height 13
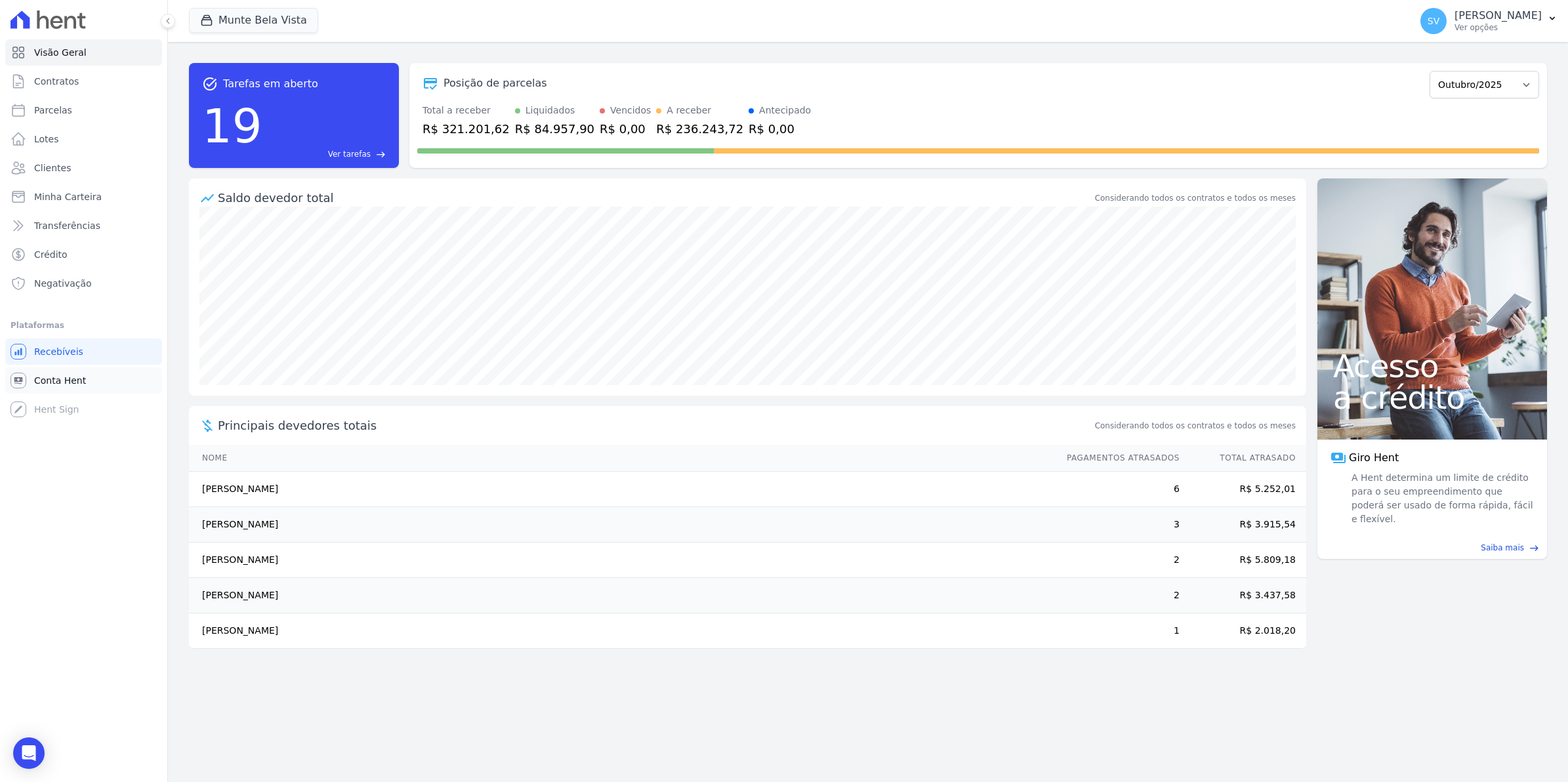
click at [70, 378] on span "Conta Hent" at bounding box center [60, 381] width 52 height 13
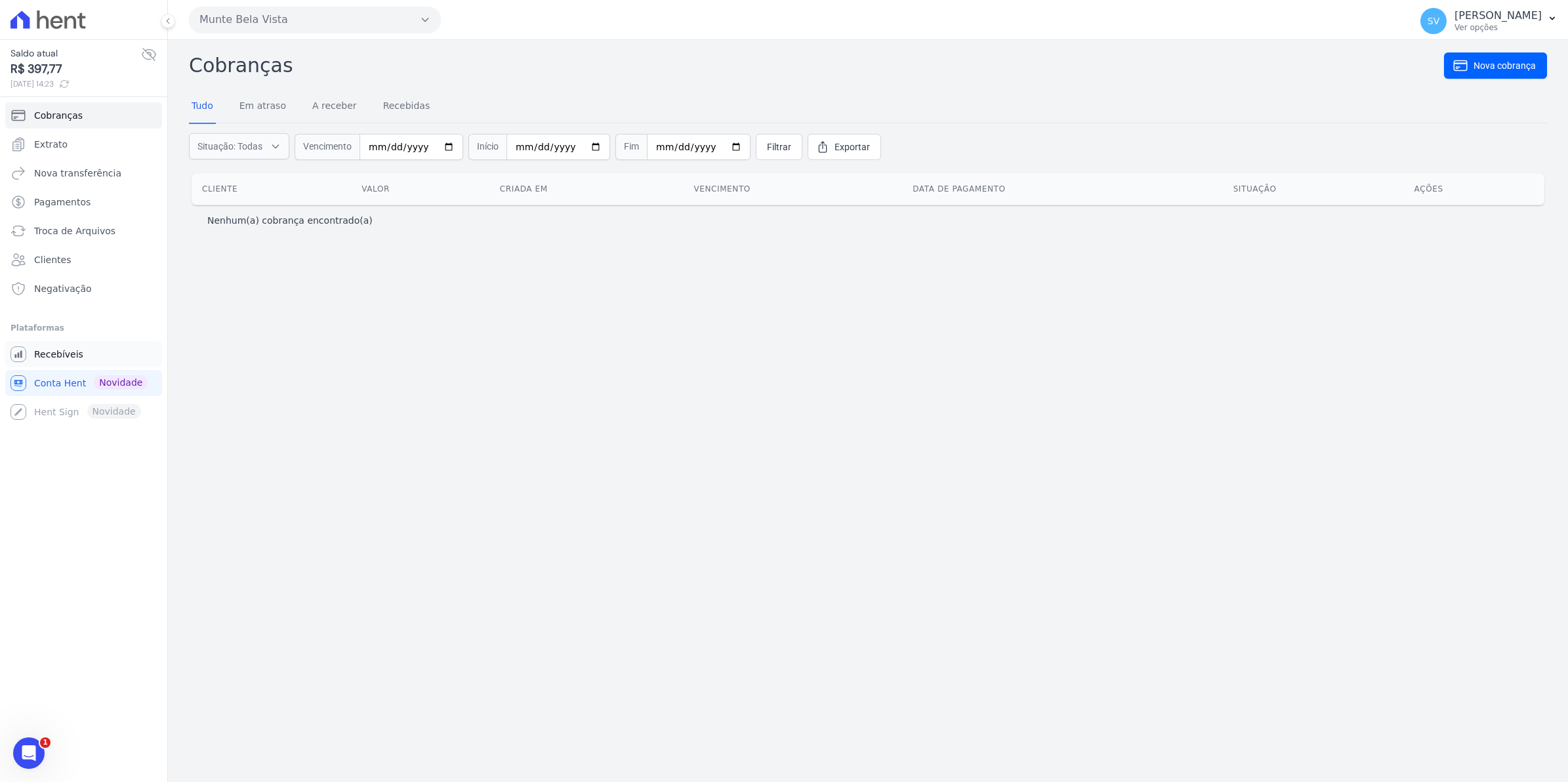
click at [41, 362] on link "Recebíveis" at bounding box center [83, 354] width 157 height 26
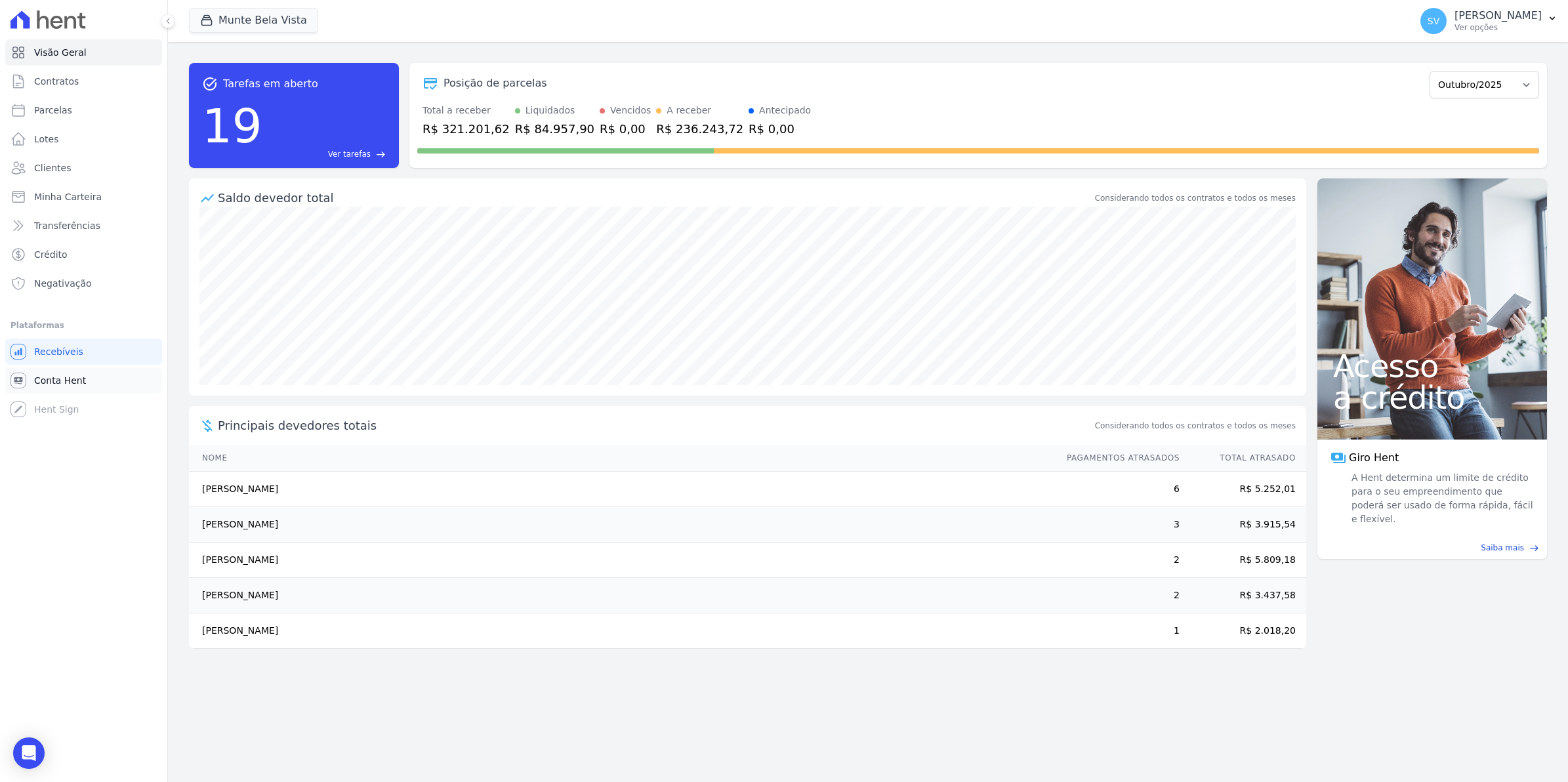
click at [74, 379] on span "Conta Hent" at bounding box center [60, 381] width 52 height 13
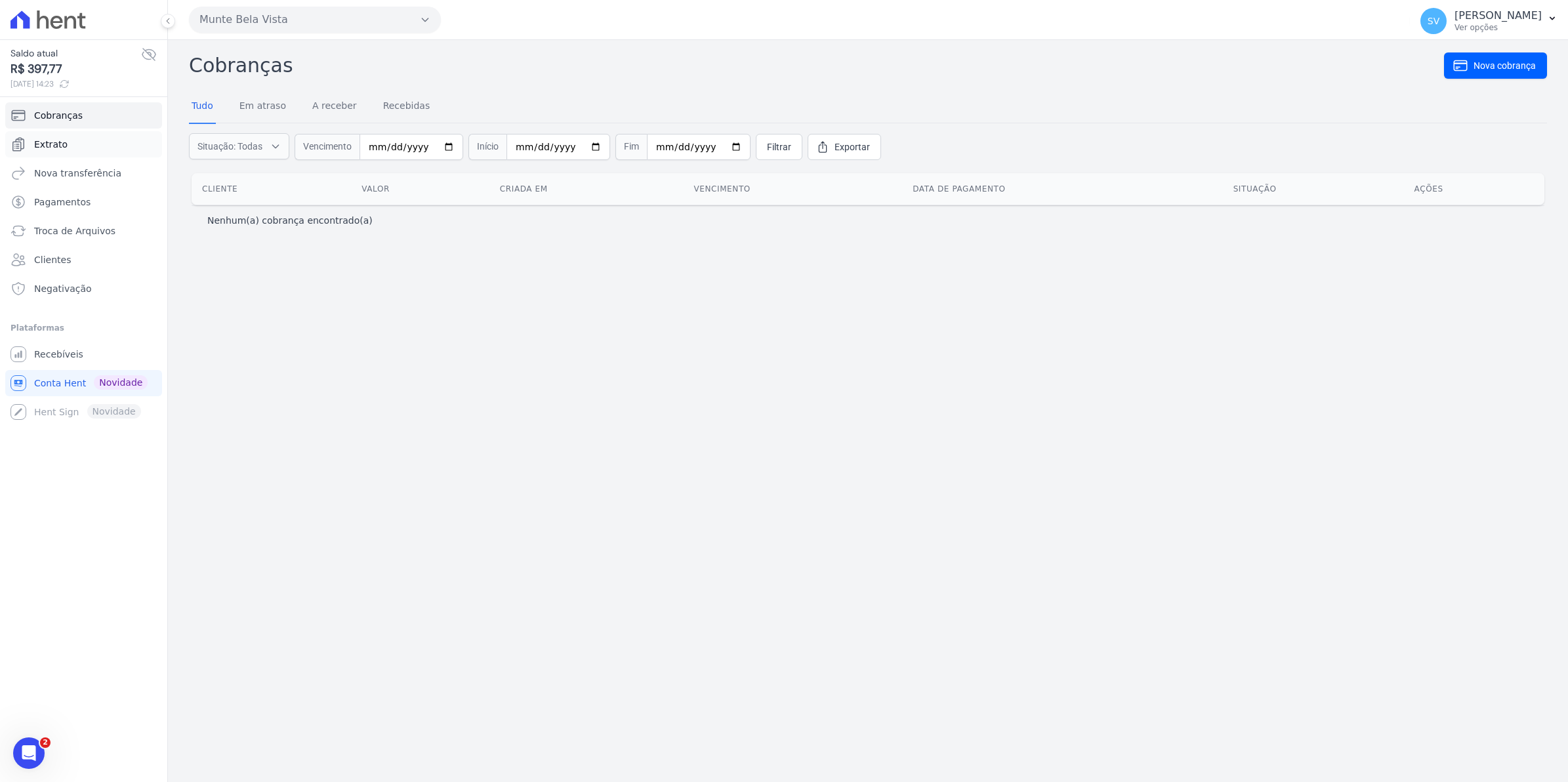
click at [69, 143] on link "Extrato" at bounding box center [83, 144] width 157 height 26
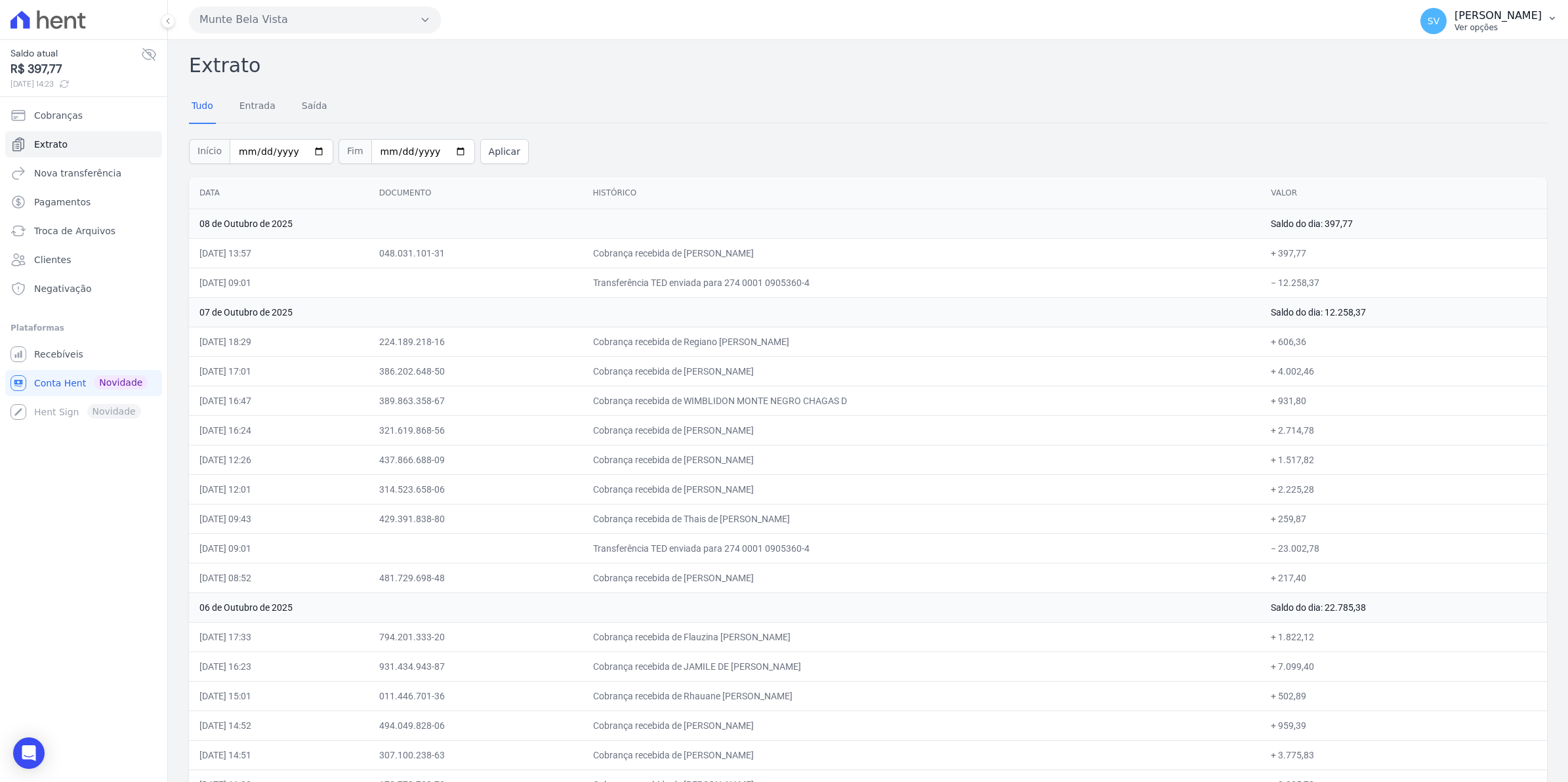
click at [1441, 18] on span "SV" at bounding box center [1433, 21] width 26 height 26
click at [33, 365] on link "Recebíveis" at bounding box center [83, 354] width 157 height 26
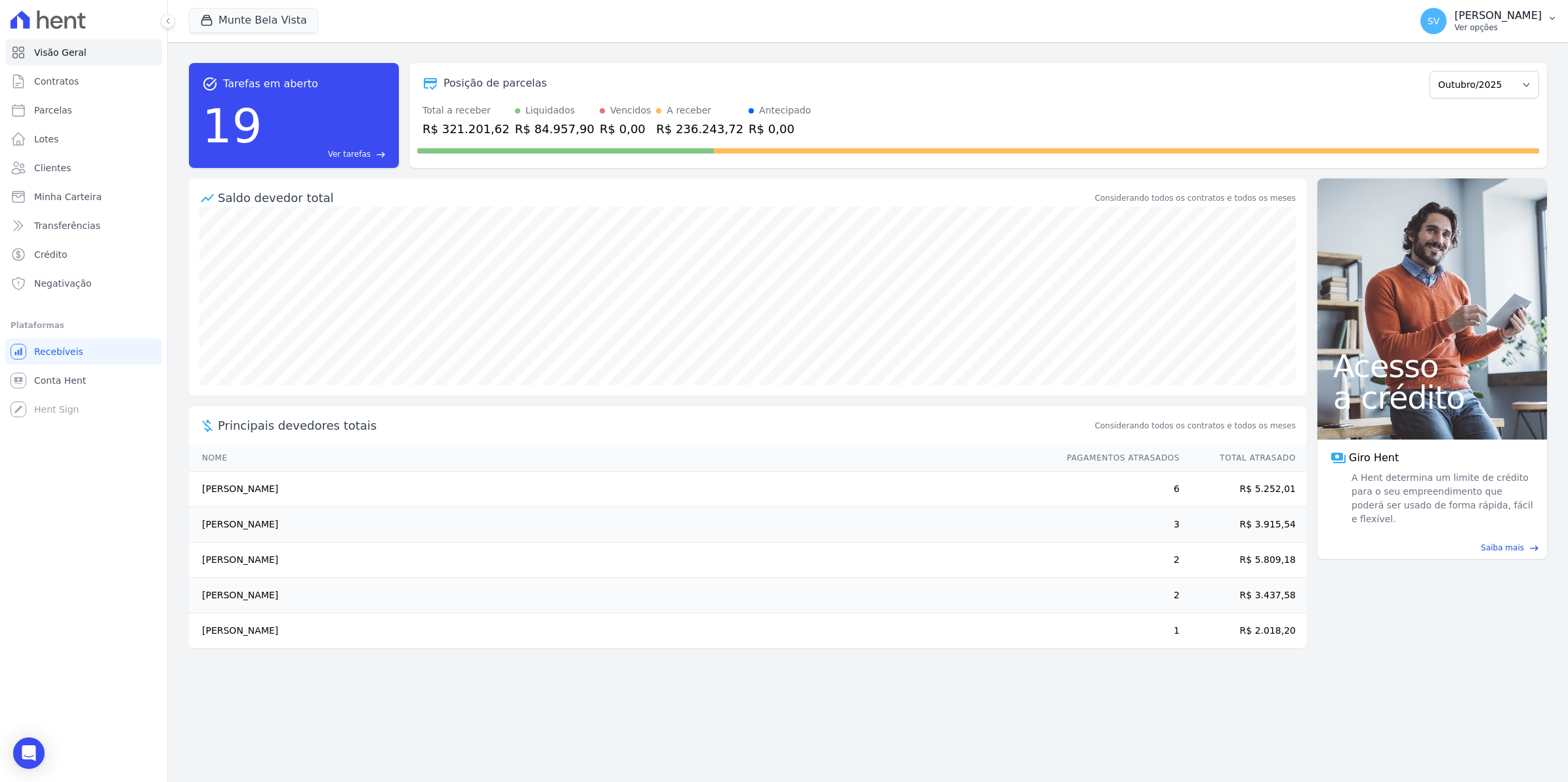
click at [1439, 21] on span "SV" at bounding box center [1433, 21] width 12 height 9
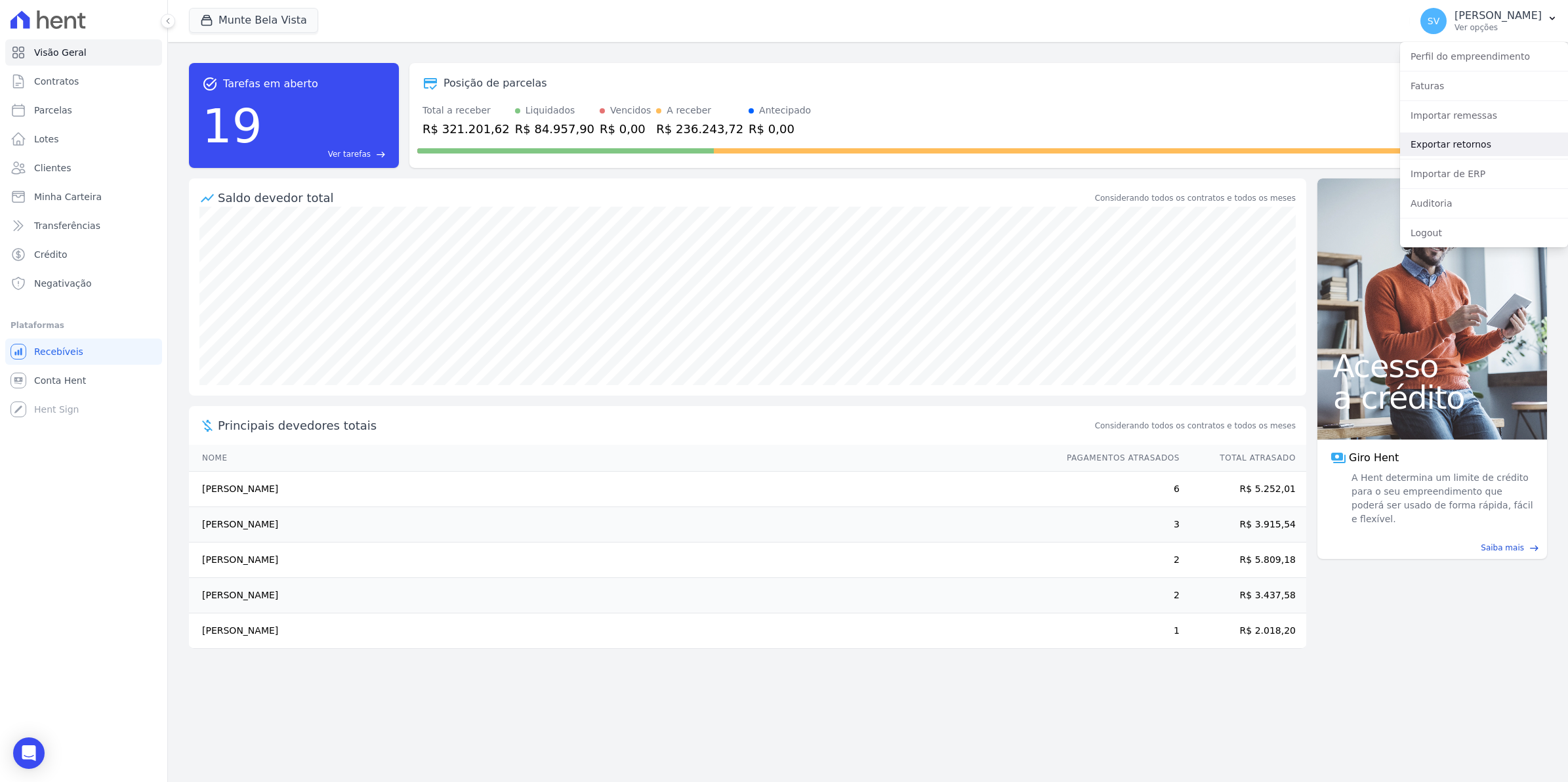
click at [1463, 148] on link "Exportar retornos" at bounding box center [1484, 144] width 168 height 24
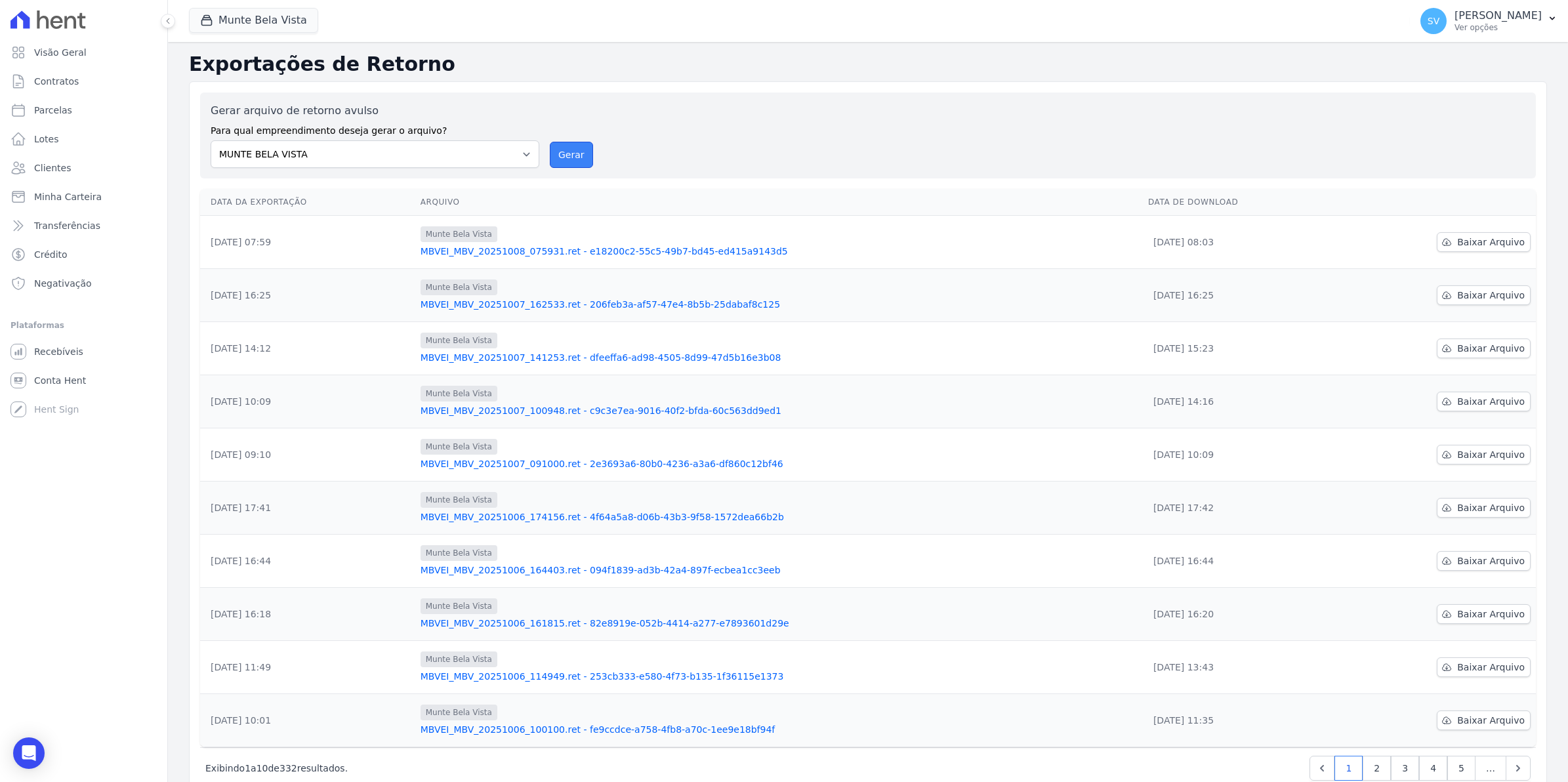
click at [569, 155] on button "Gerar" at bounding box center [572, 155] width 43 height 26
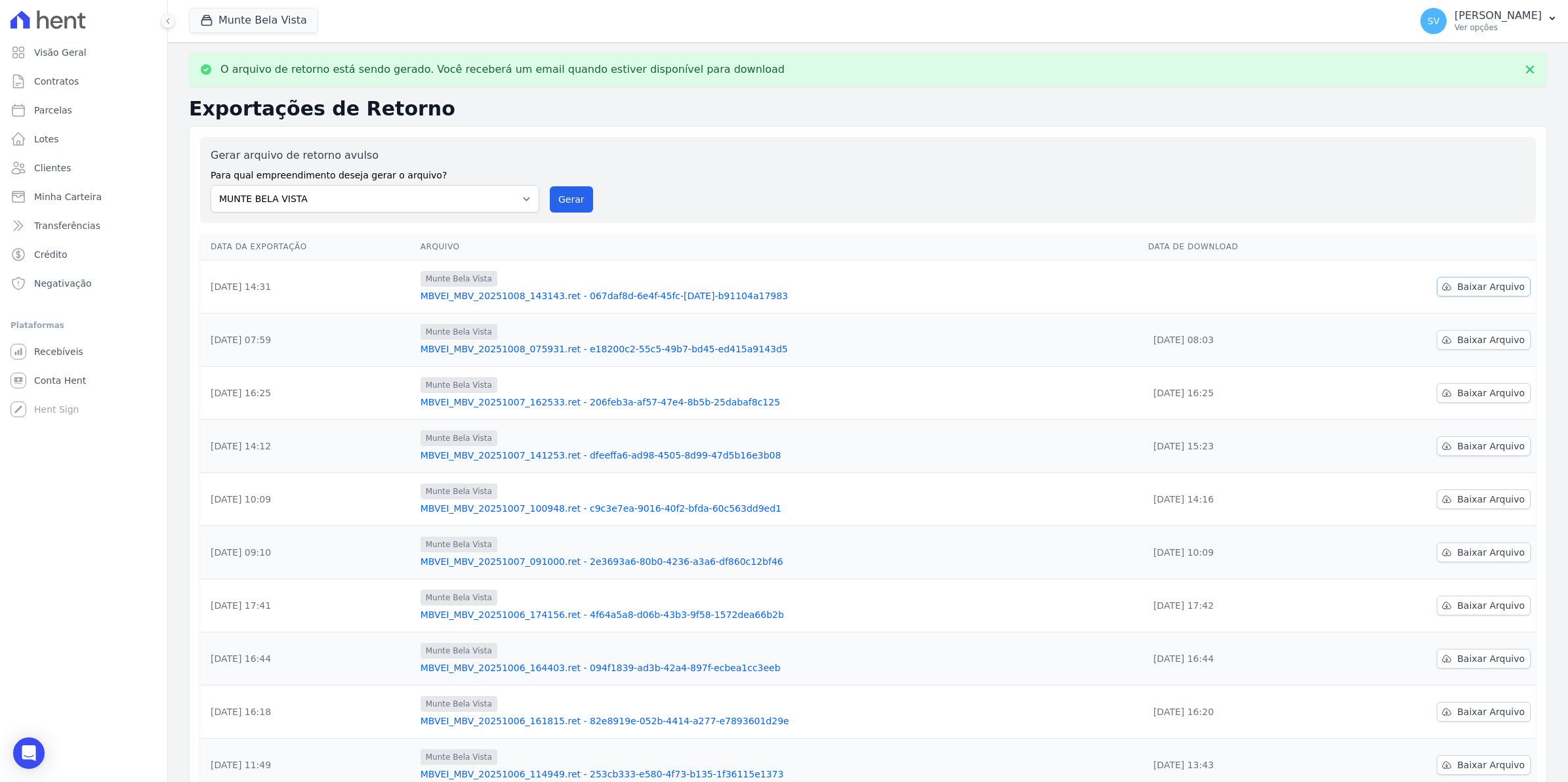
click at [1465, 286] on span "Baixar Arquivo" at bounding box center [1491, 286] width 67 height 13
